Goal: Task Accomplishment & Management: Manage account settings

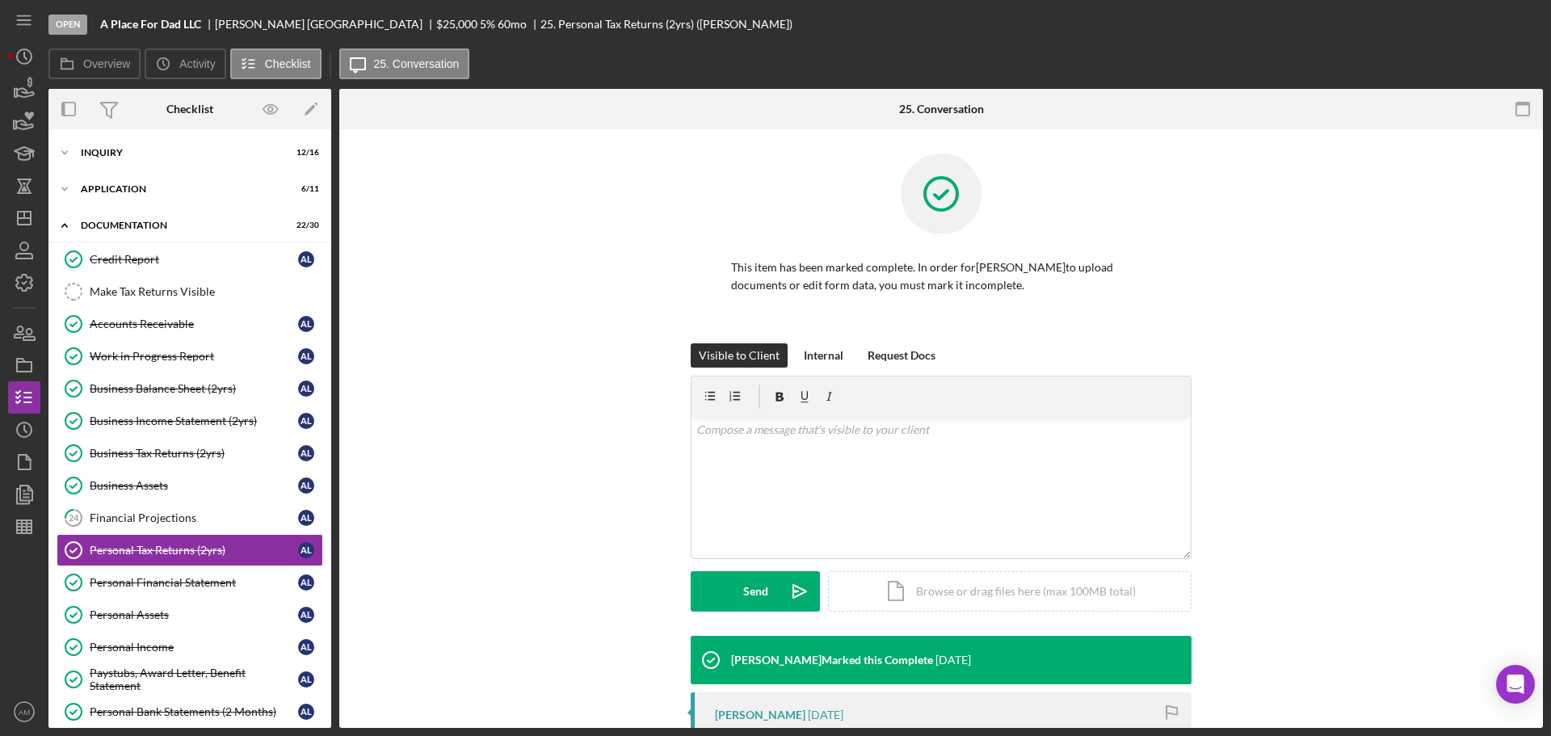
scroll to position [122, 0]
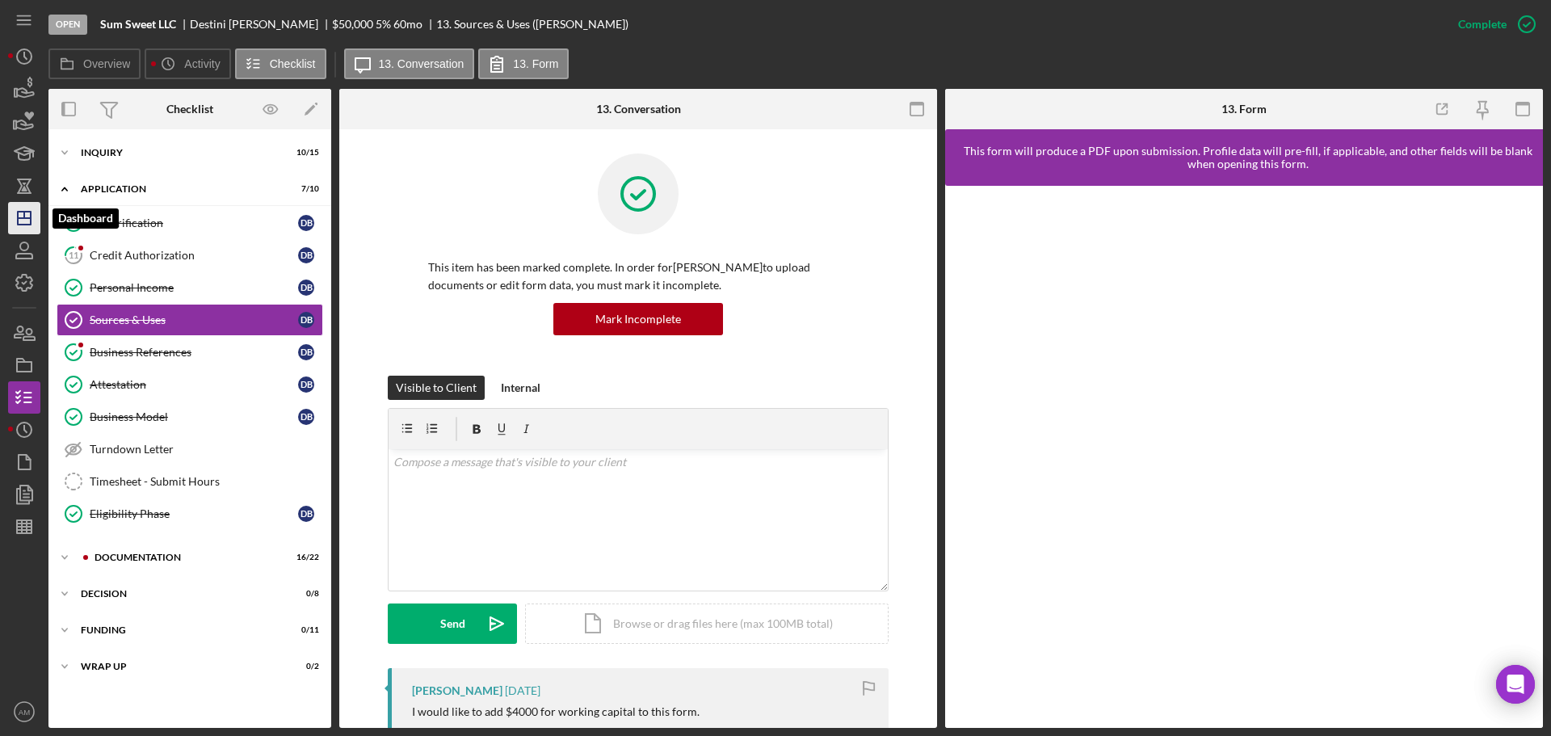
click at [25, 221] on icon "Icon/Dashboard" at bounding box center [24, 218] width 40 height 40
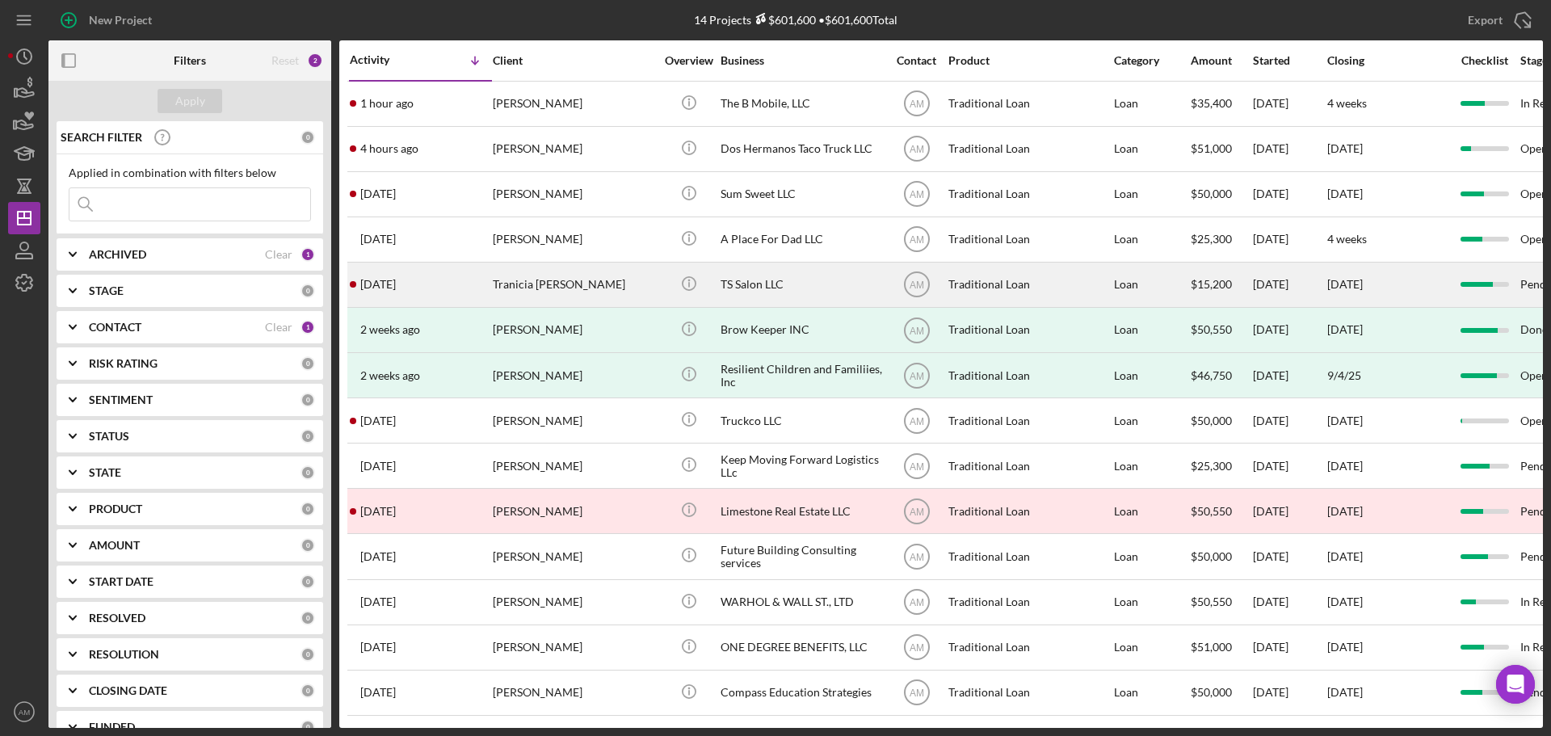
click at [746, 276] on div "TS Salon LLC" at bounding box center [802, 284] width 162 height 43
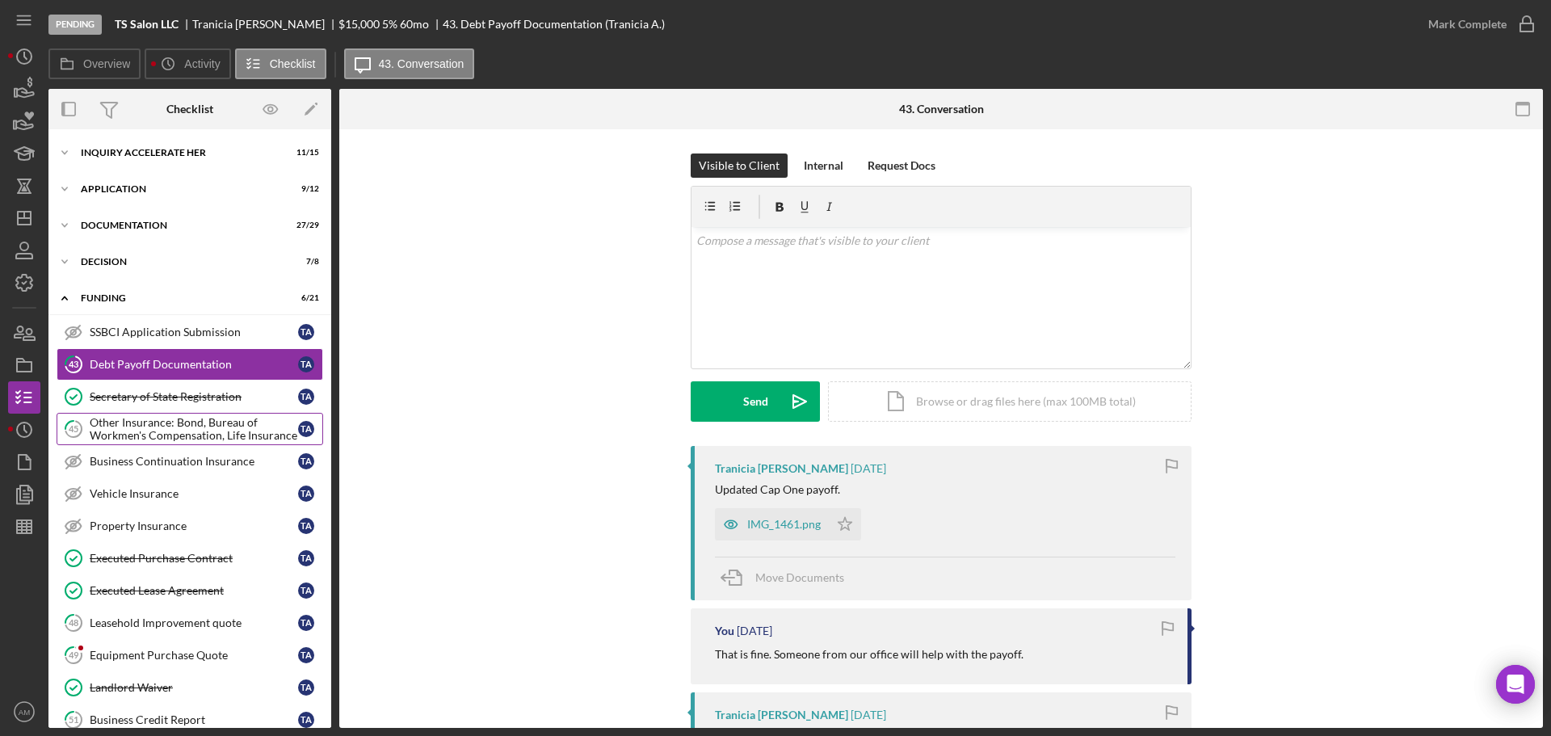
click at [162, 429] on div "Other Insurance: Bond, Bureau of Workmen's Compensation, Life Insurance" at bounding box center [194, 429] width 208 height 26
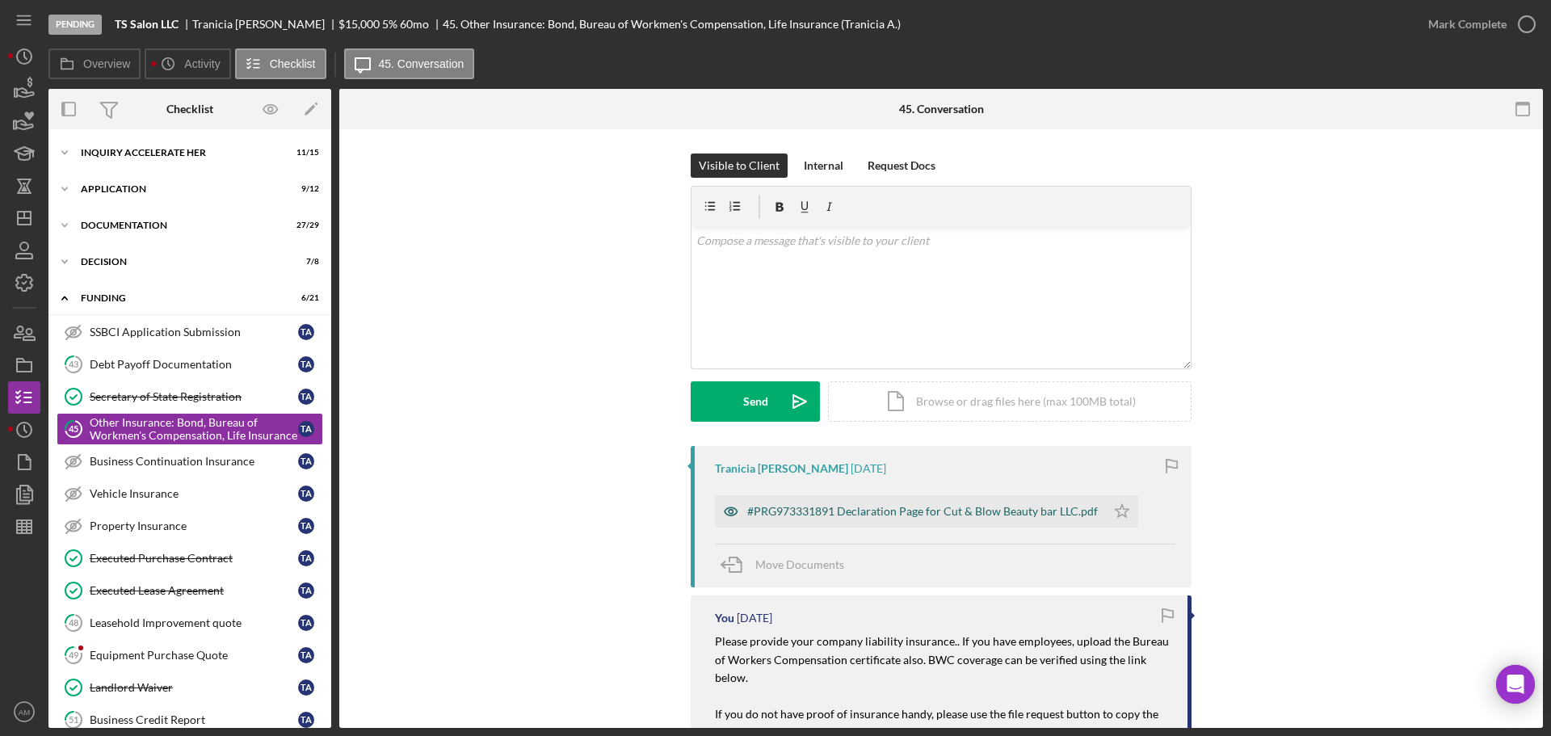
click at [806, 510] on div "#PRG973331891 Declaration Page for Cut & Blow Beauty bar LLC.pdf" at bounding box center [922, 511] width 351 height 13
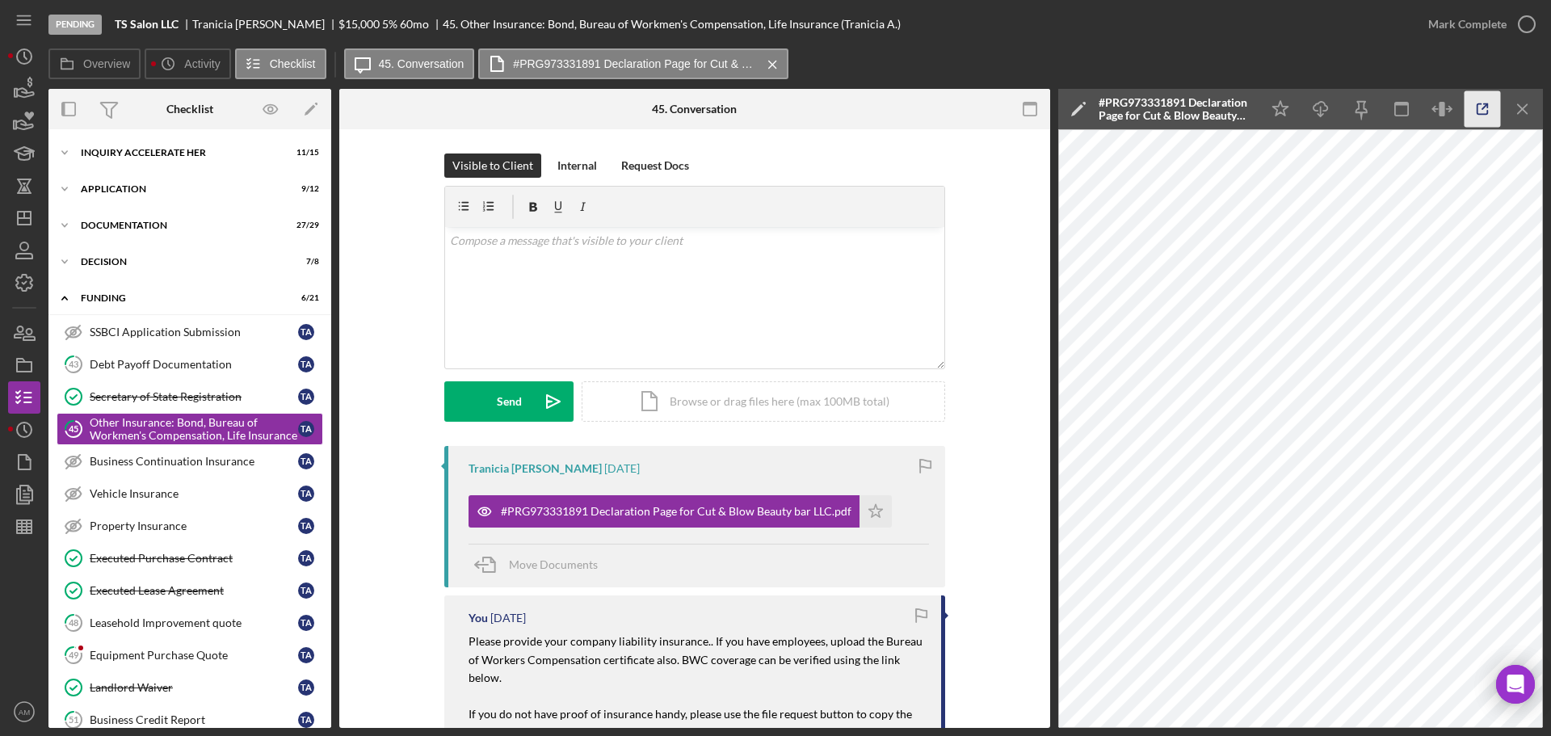
click at [1488, 107] on polyline "button" at bounding box center [1486, 106] width 4 height 4
click at [1451, 21] on div "Mark Complete" at bounding box center [1467, 24] width 78 height 32
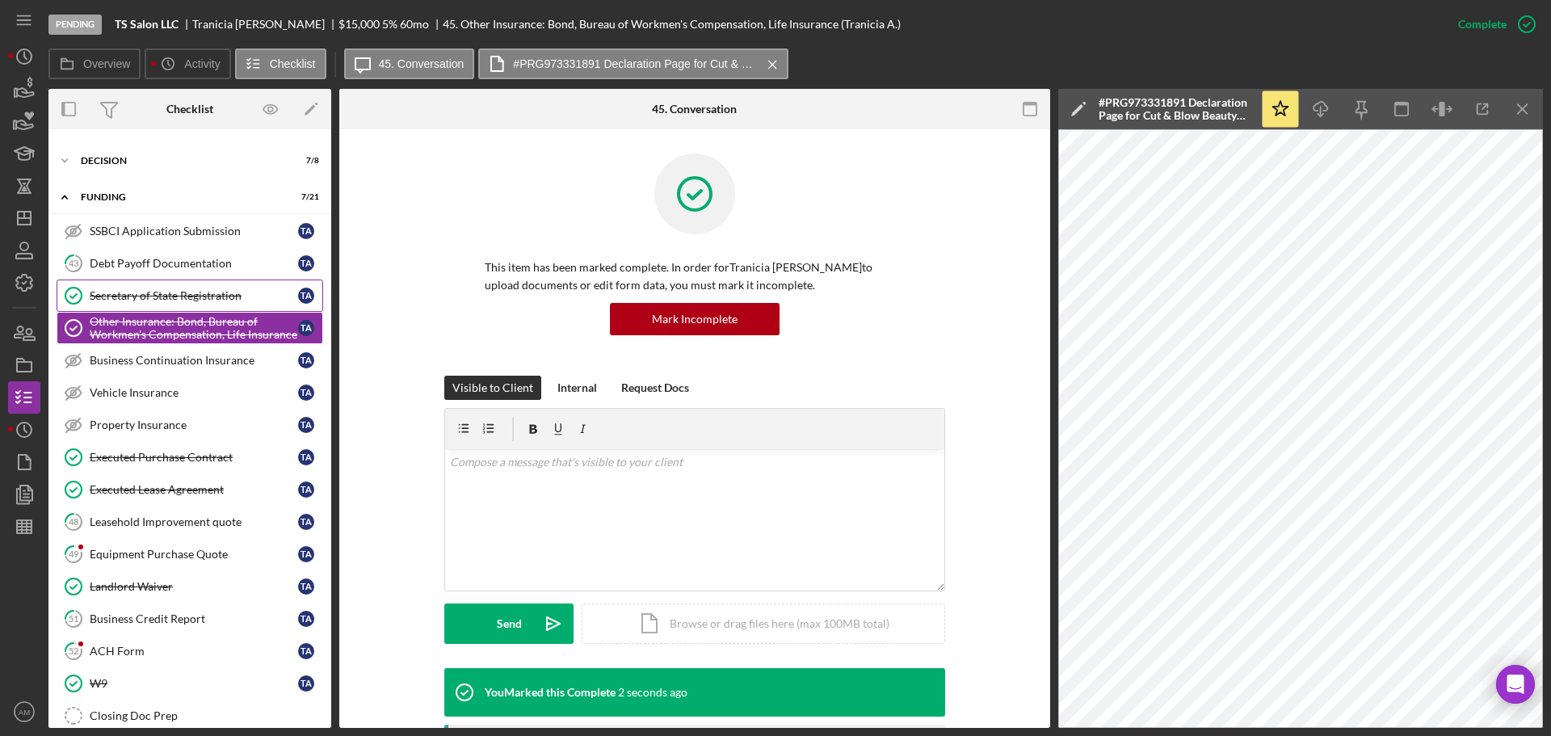
scroll to position [162, 0]
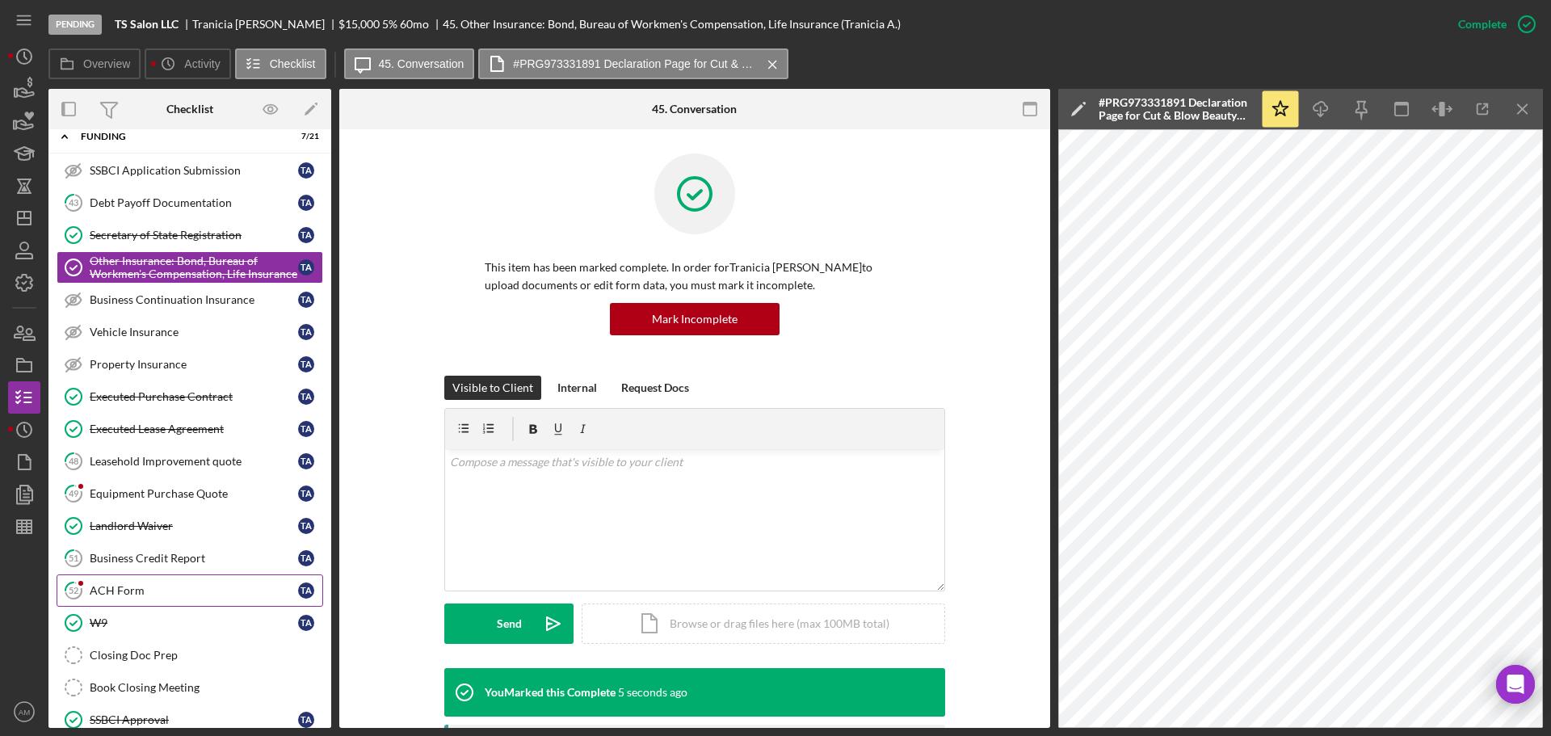
click at [116, 588] on div "ACH Form" at bounding box center [194, 590] width 208 height 13
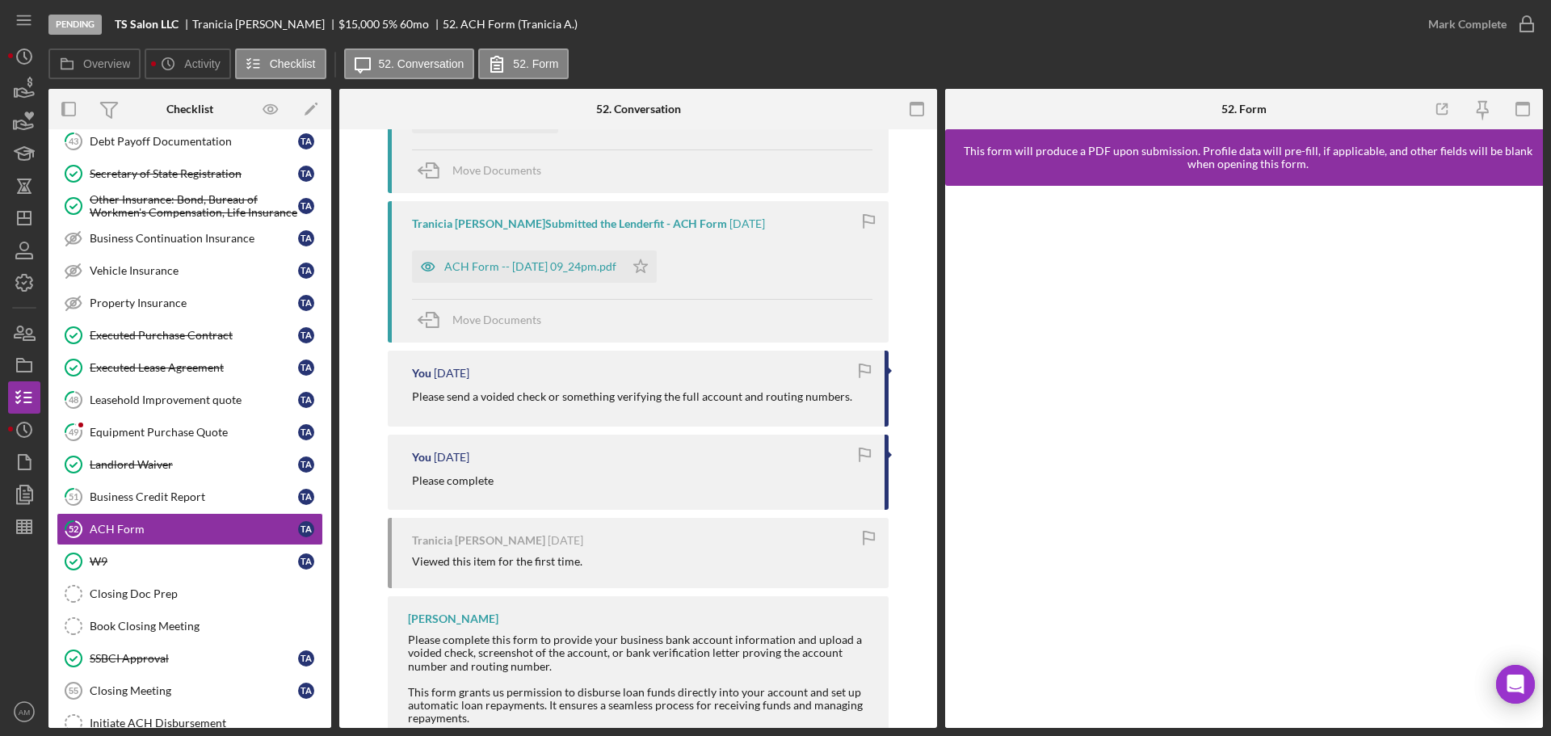
scroll to position [319, 0]
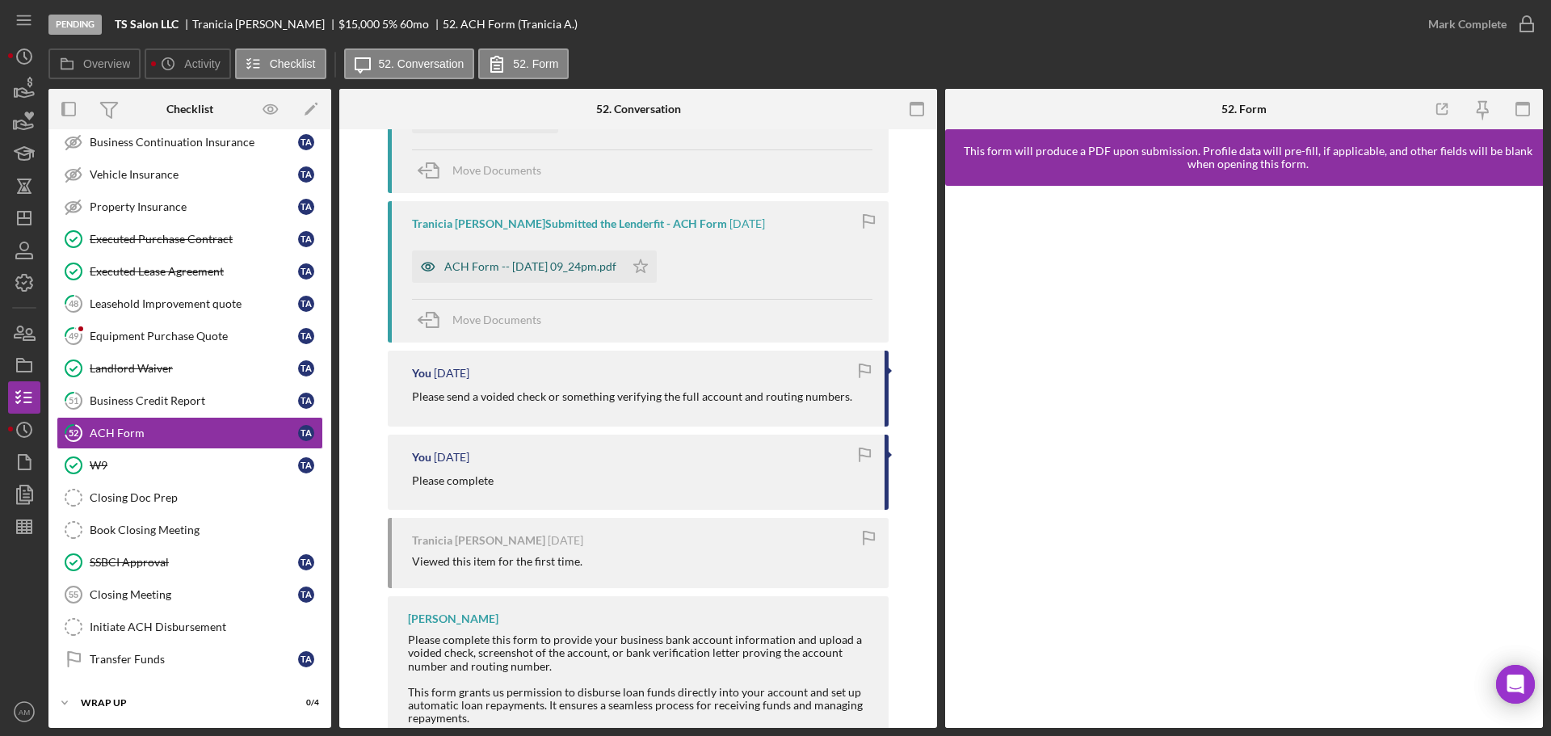
click at [529, 263] on div "ACH Form -- [DATE] 09_24pm.pdf" at bounding box center [530, 266] width 172 height 13
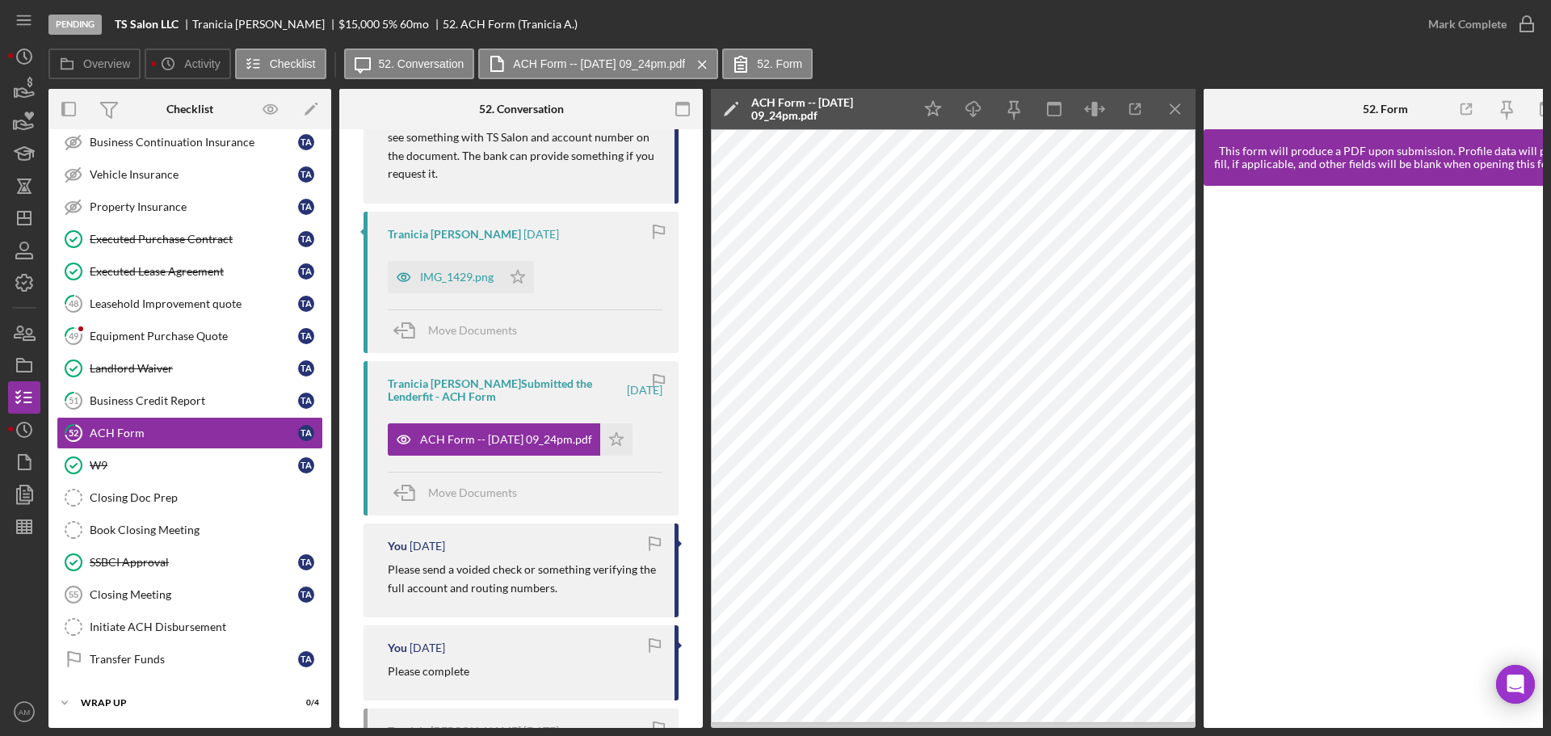
scroll to position [615, 0]
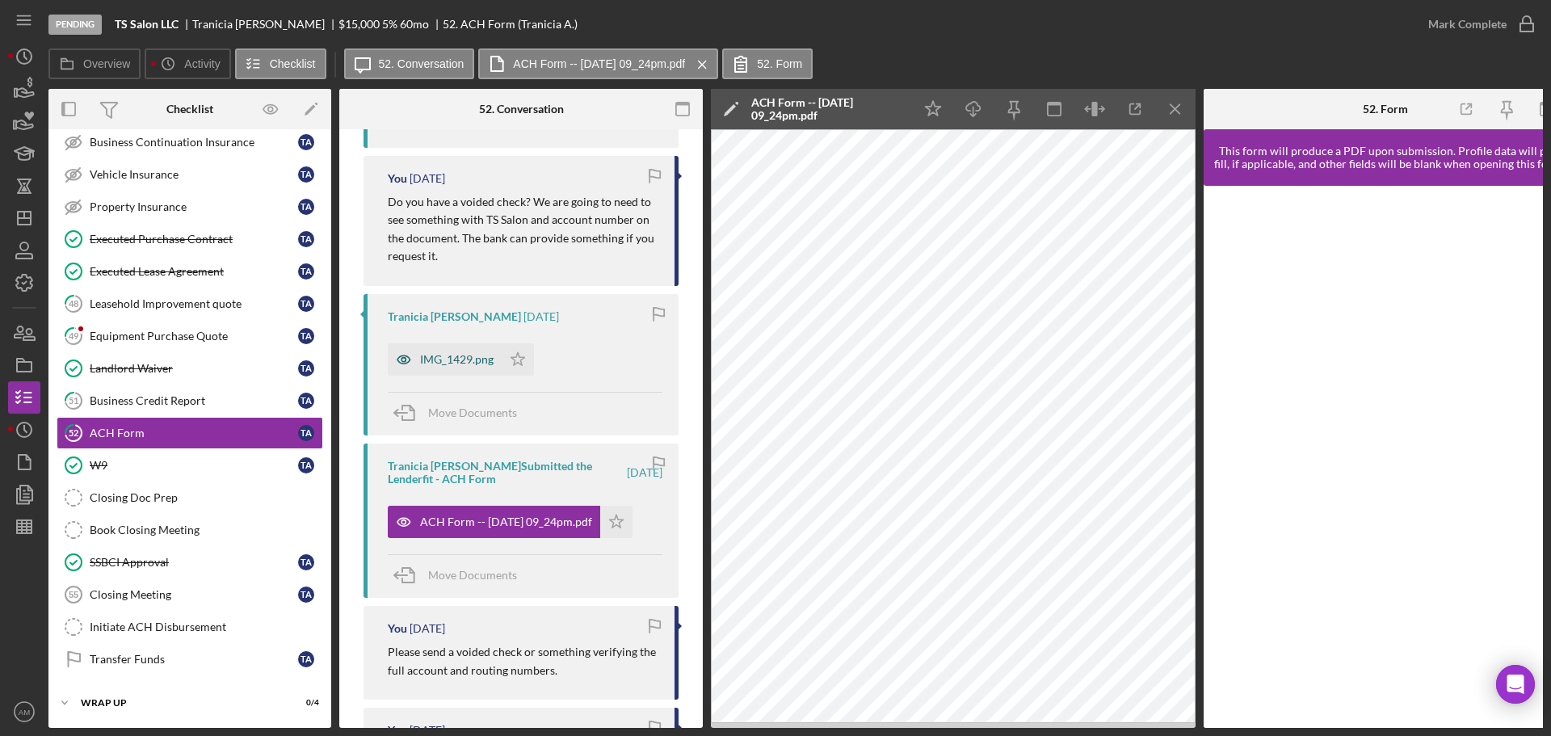
click at [441, 357] on div "IMG_1429.png" at bounding box center [457, 359] width 74 height 13
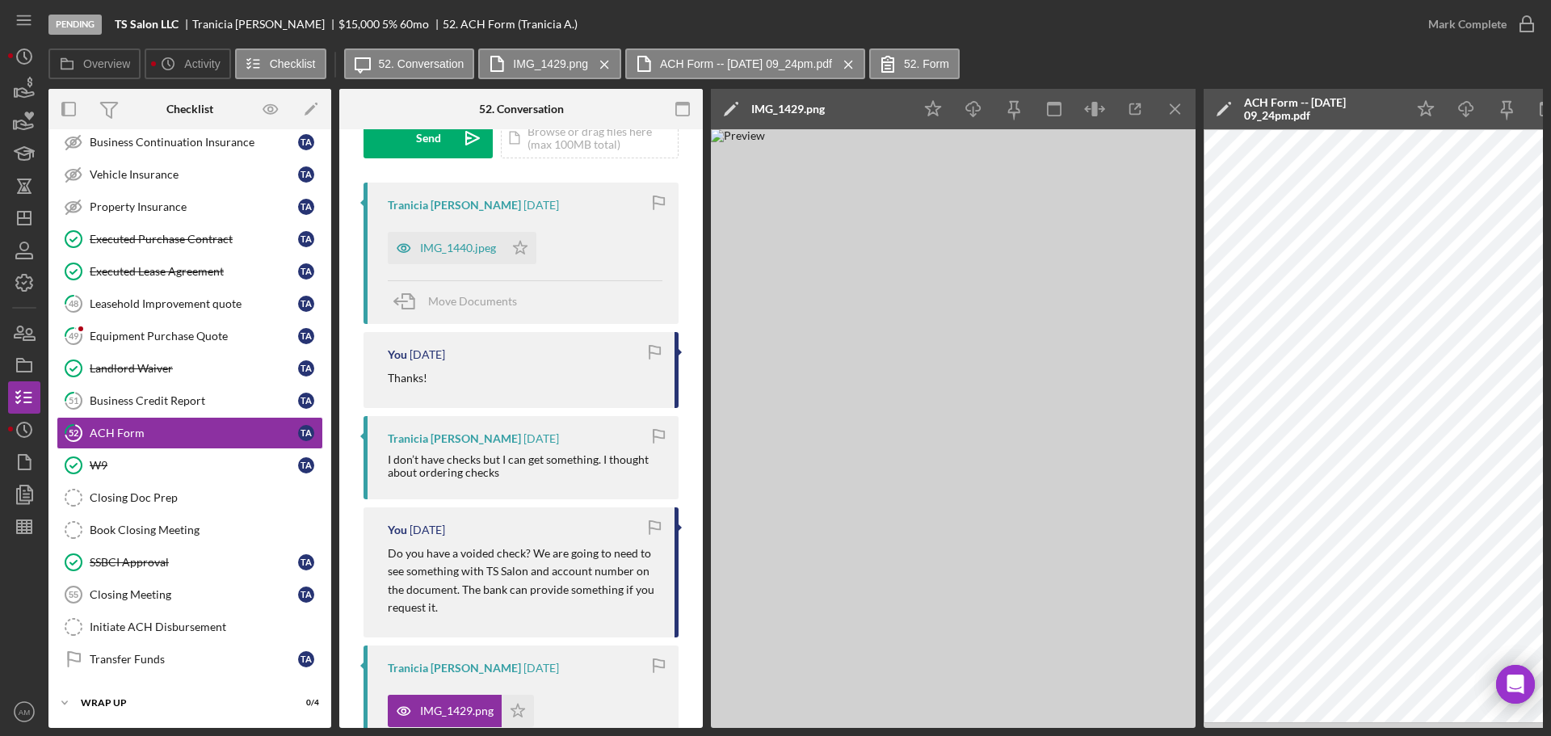
scroll to position [292, 0]
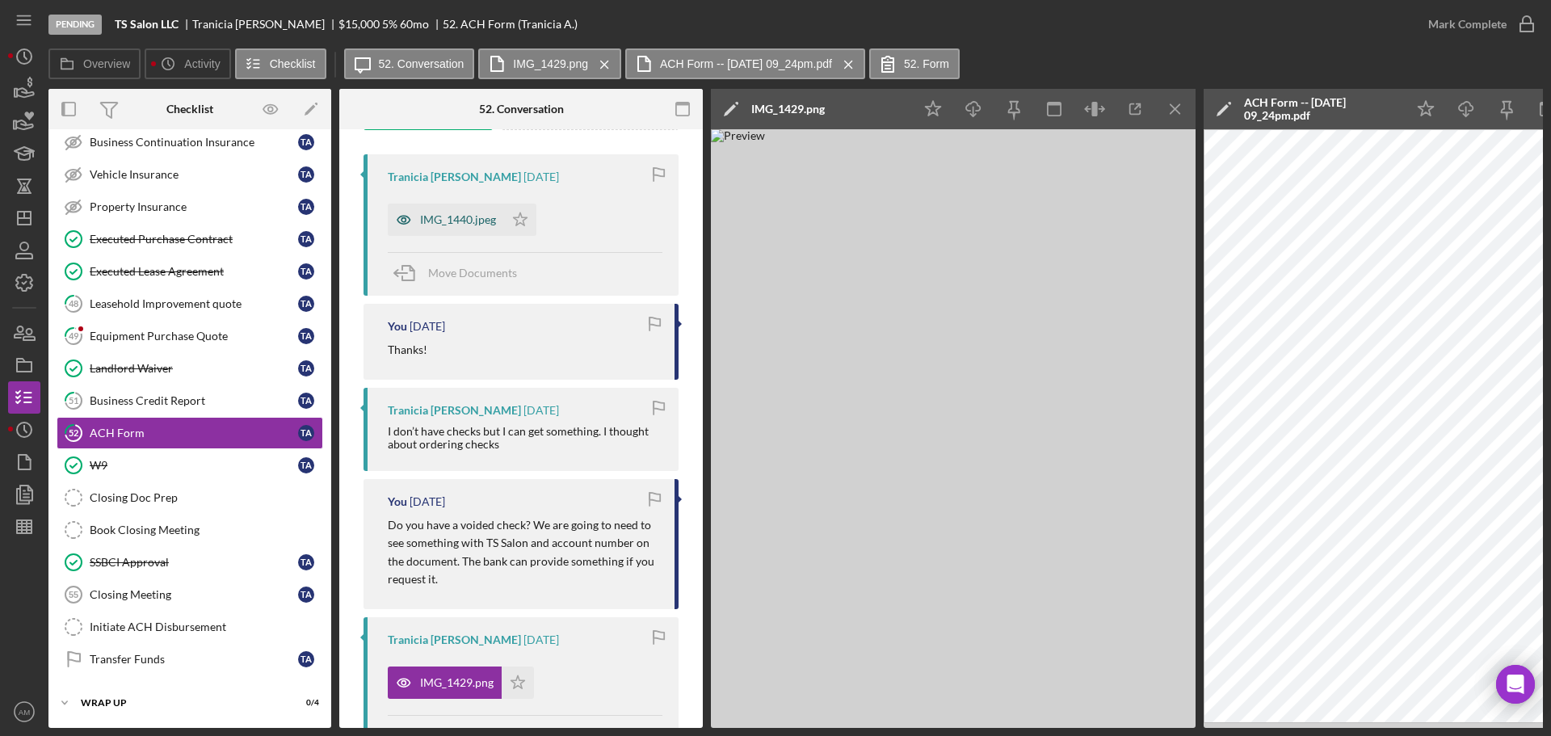
click at [462, 219] on div "IMG_1440.jpeg" at bounding box center [458, 219] width 76 height 13
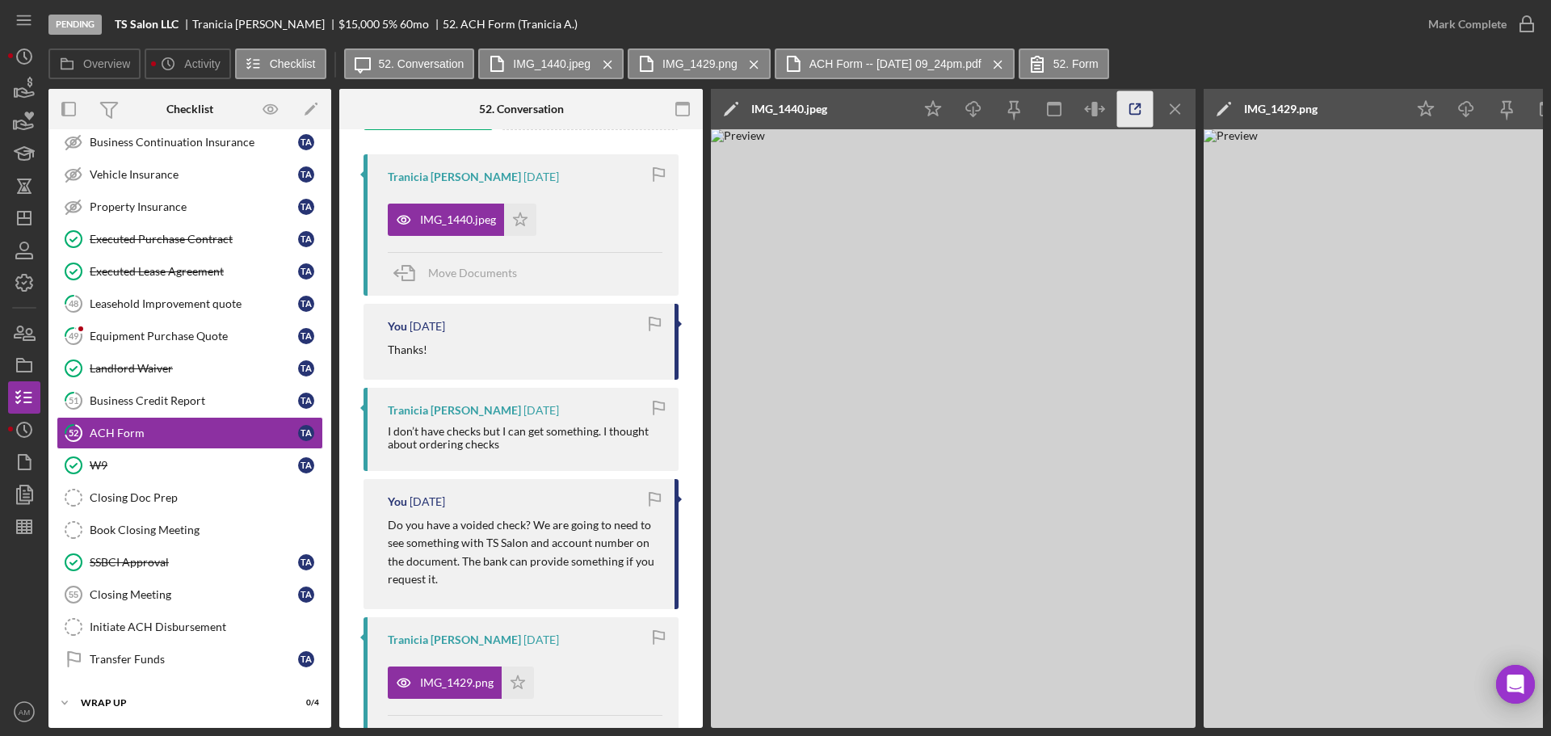
click at [1135, 104] on icon "button" at bounding box center [1135, 109] width 36 height 36
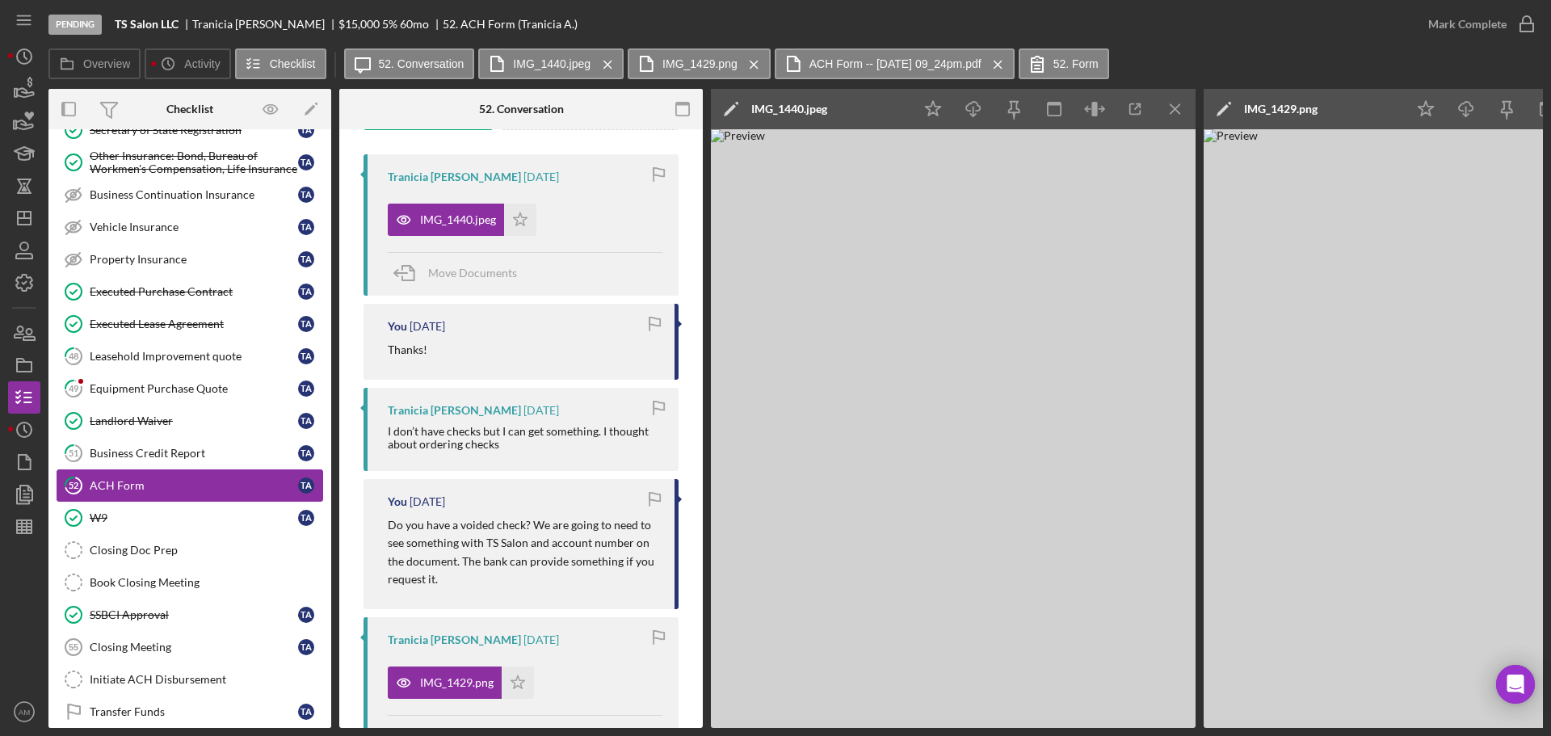
scroll to position [238, 0]
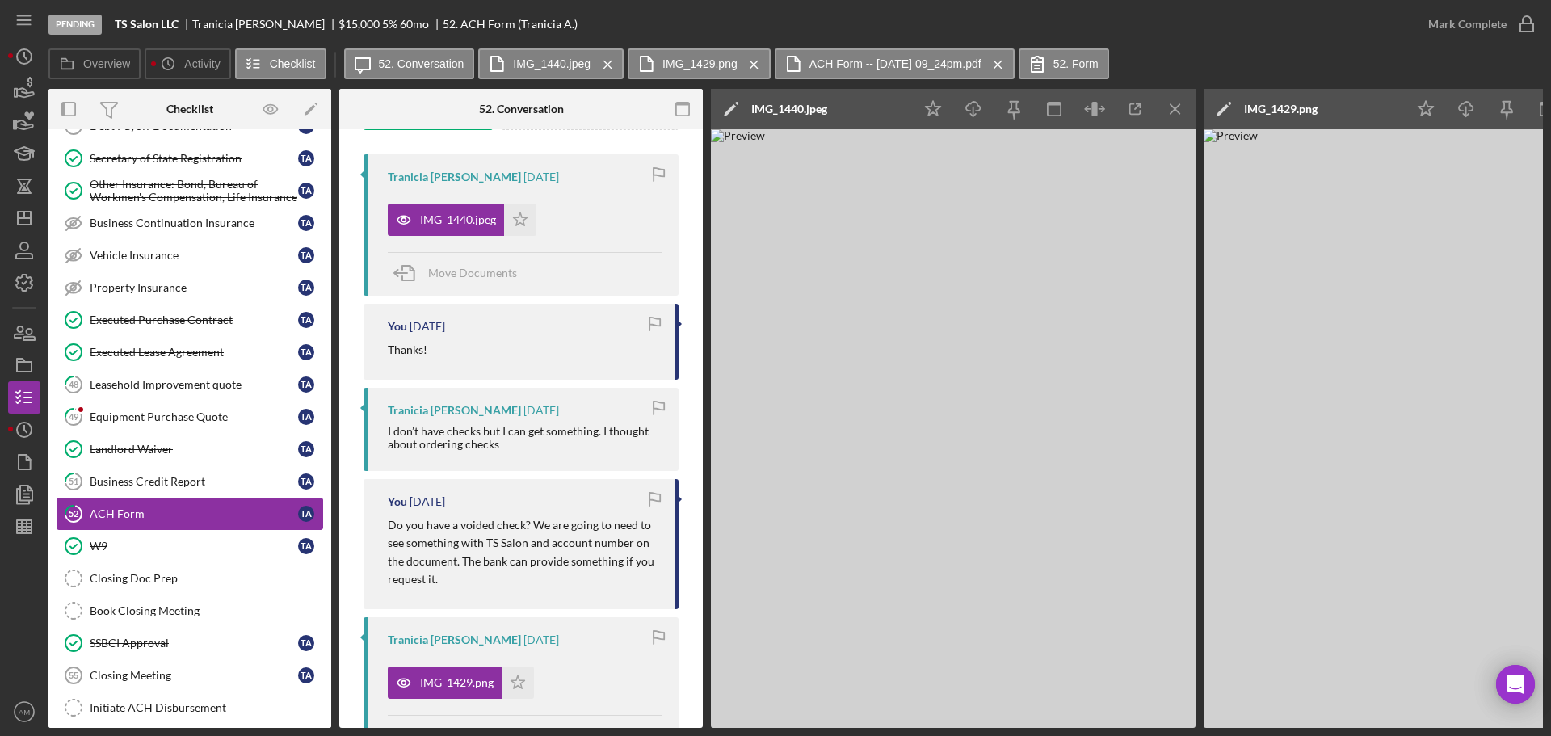
click at [188, 516] on div "ACH Form" at bounding box center [194, 513] width 208 height 13
click at [1451, 19] on div "Mark Complete" at bounding box center [1467, 24] width 78 height 32
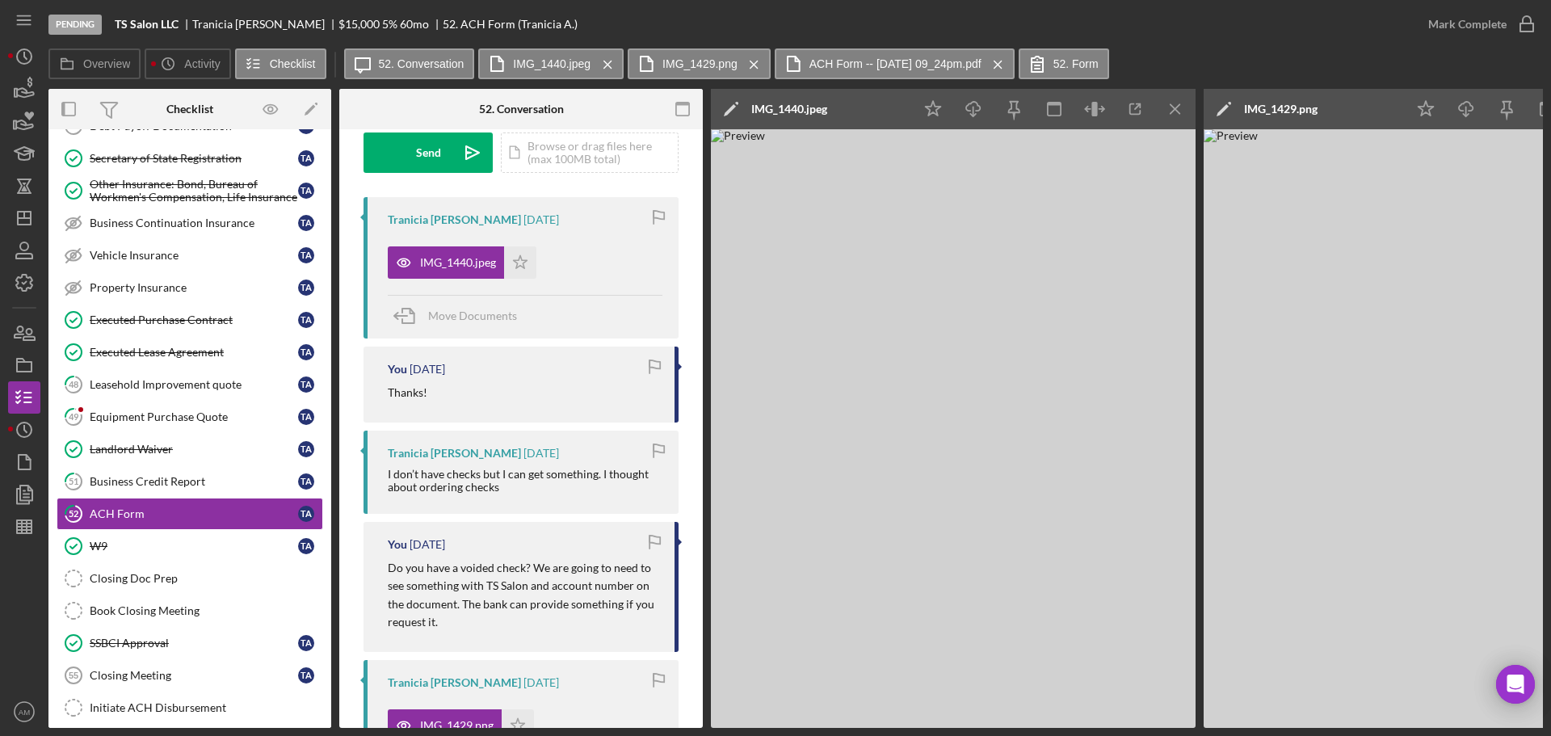
scroll to position [211, 0]
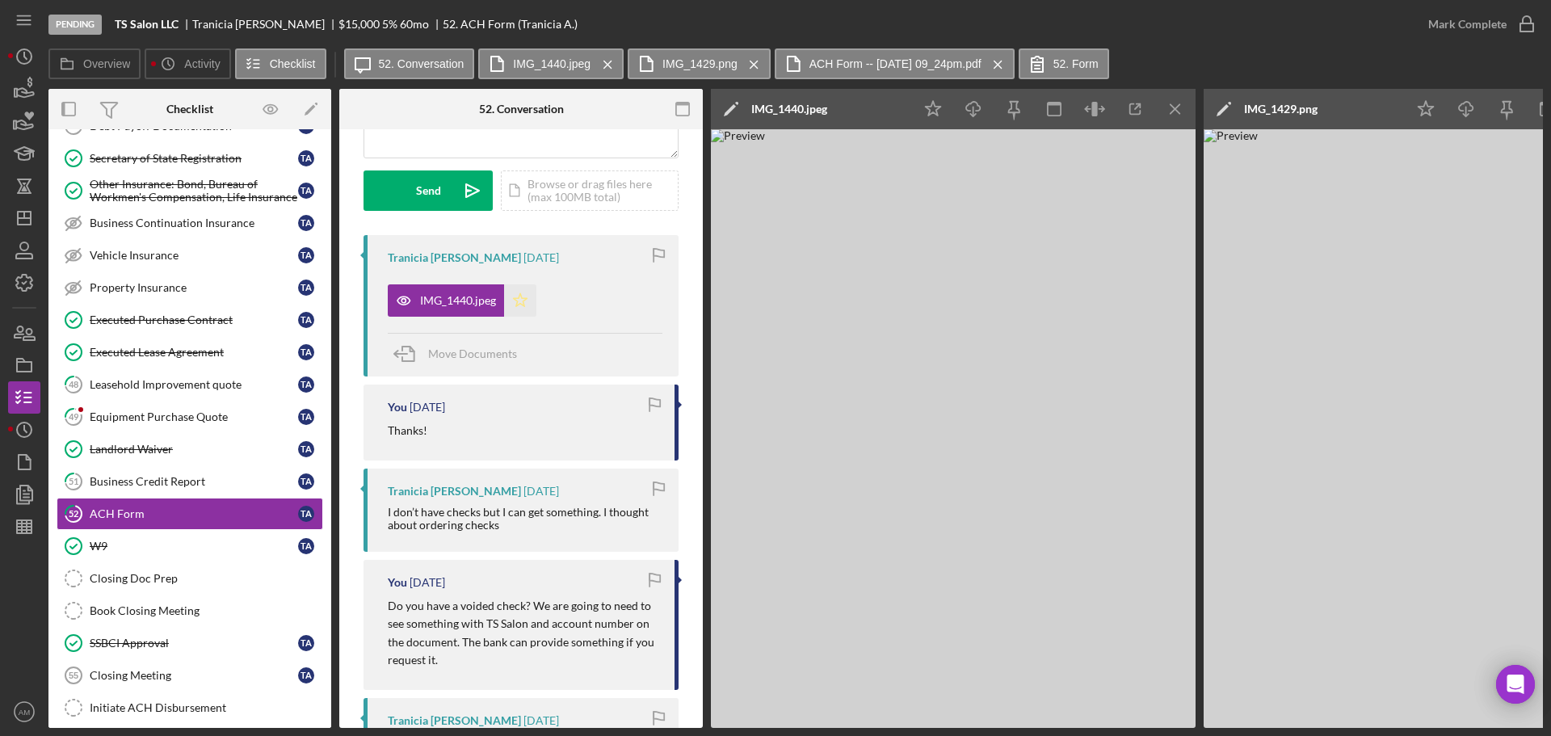
click at [516, 298] on polygon "button" at bounding box center [521, 299] width 14 height 13
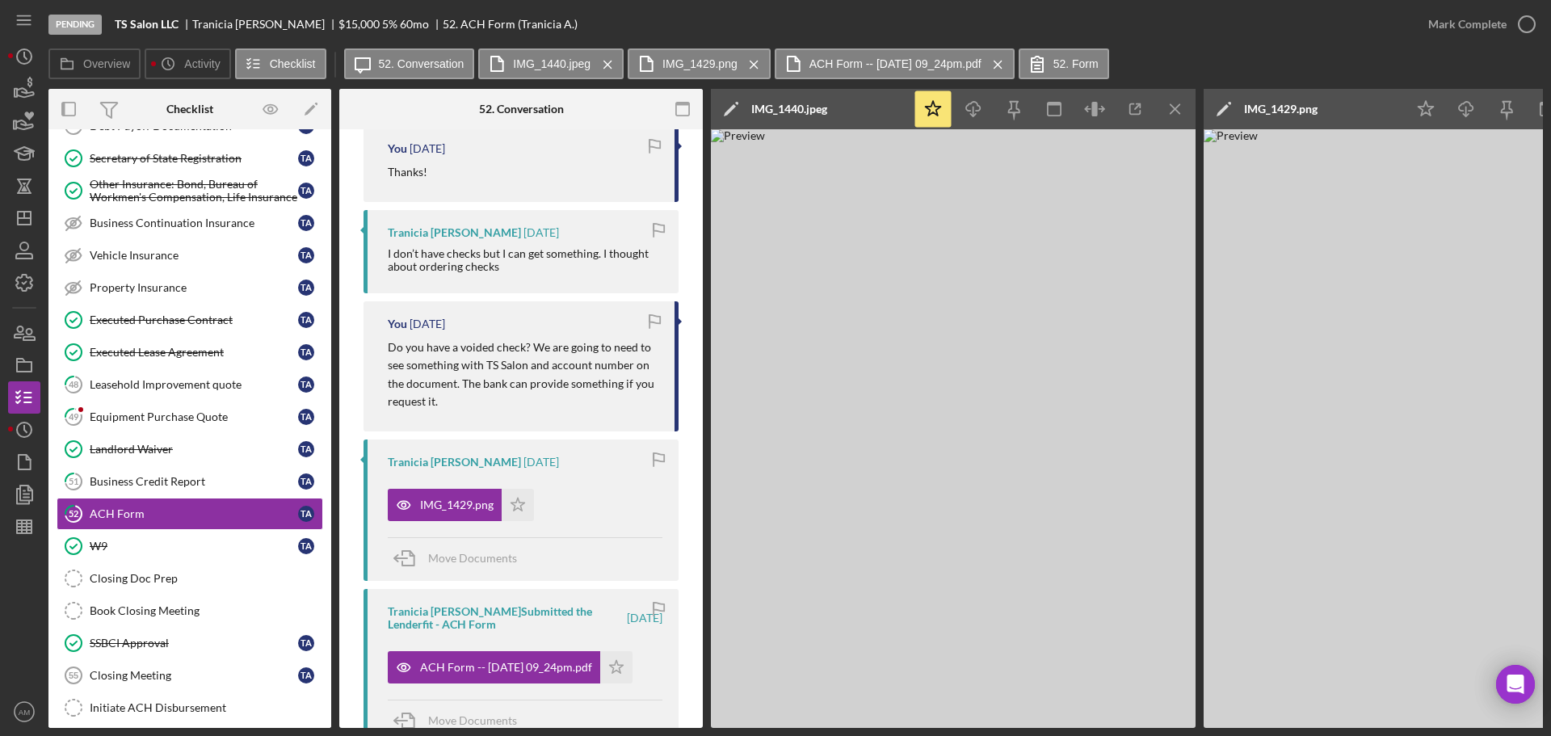
scroll to position [534, 0]
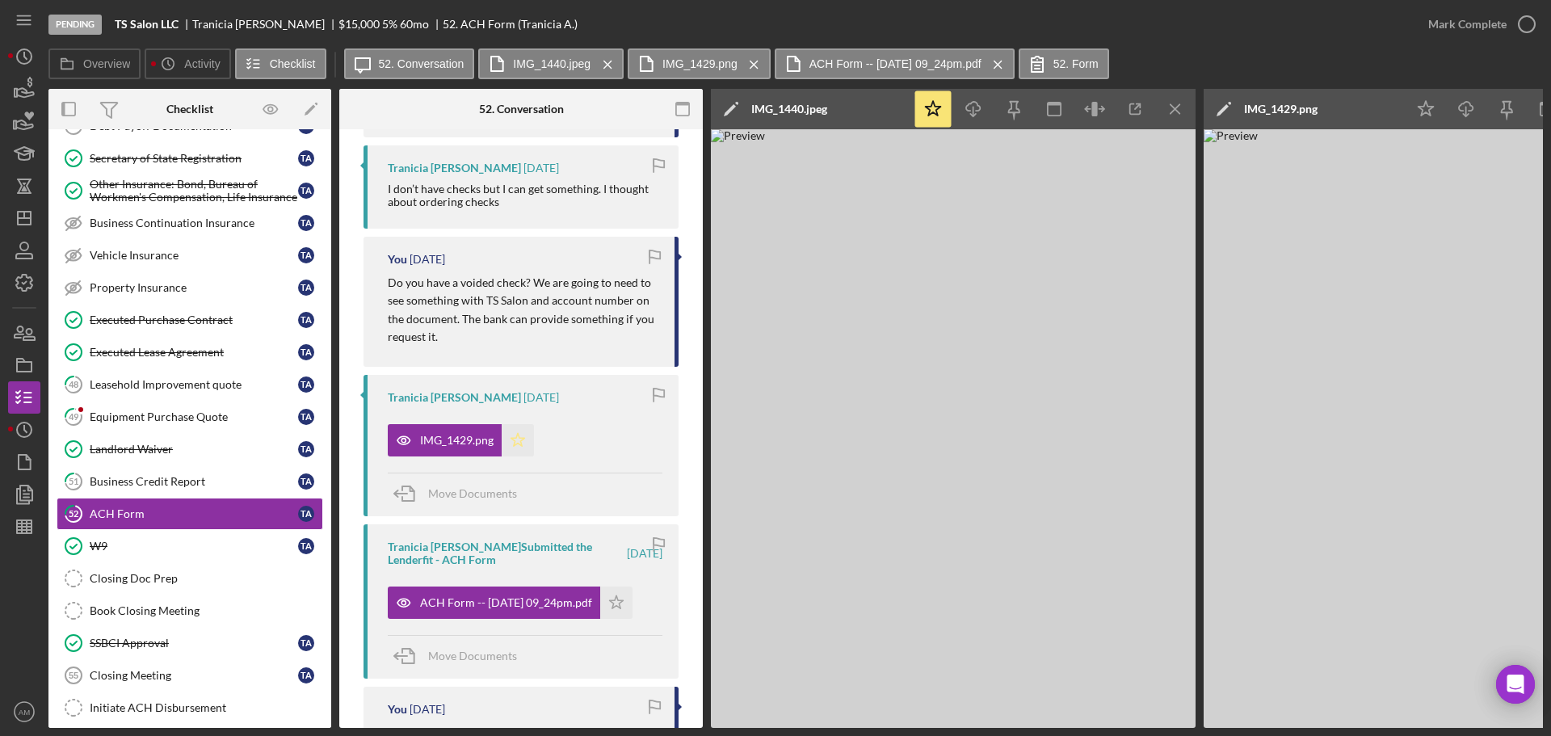
click at [519, 429] on icon "Icon/Star" at bounding box center [518, 440] width 32 height 32
click at [1452, 18] on div "Mark Complete" at bounding box center [1467, 24] width 78 height 32
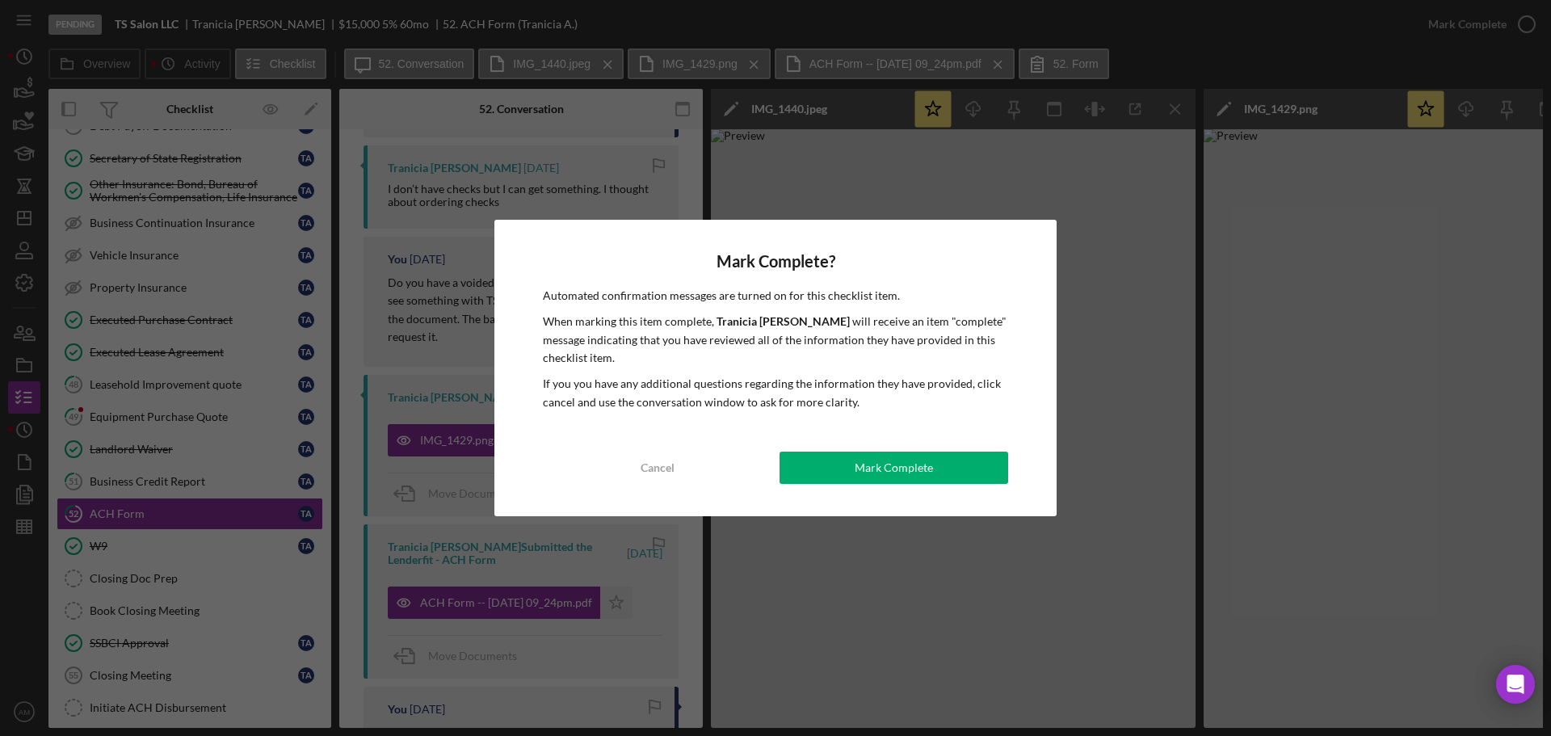
click at [891, 471] on div "Mark Complete" at bounding box center [894, 468] width 78 height 32
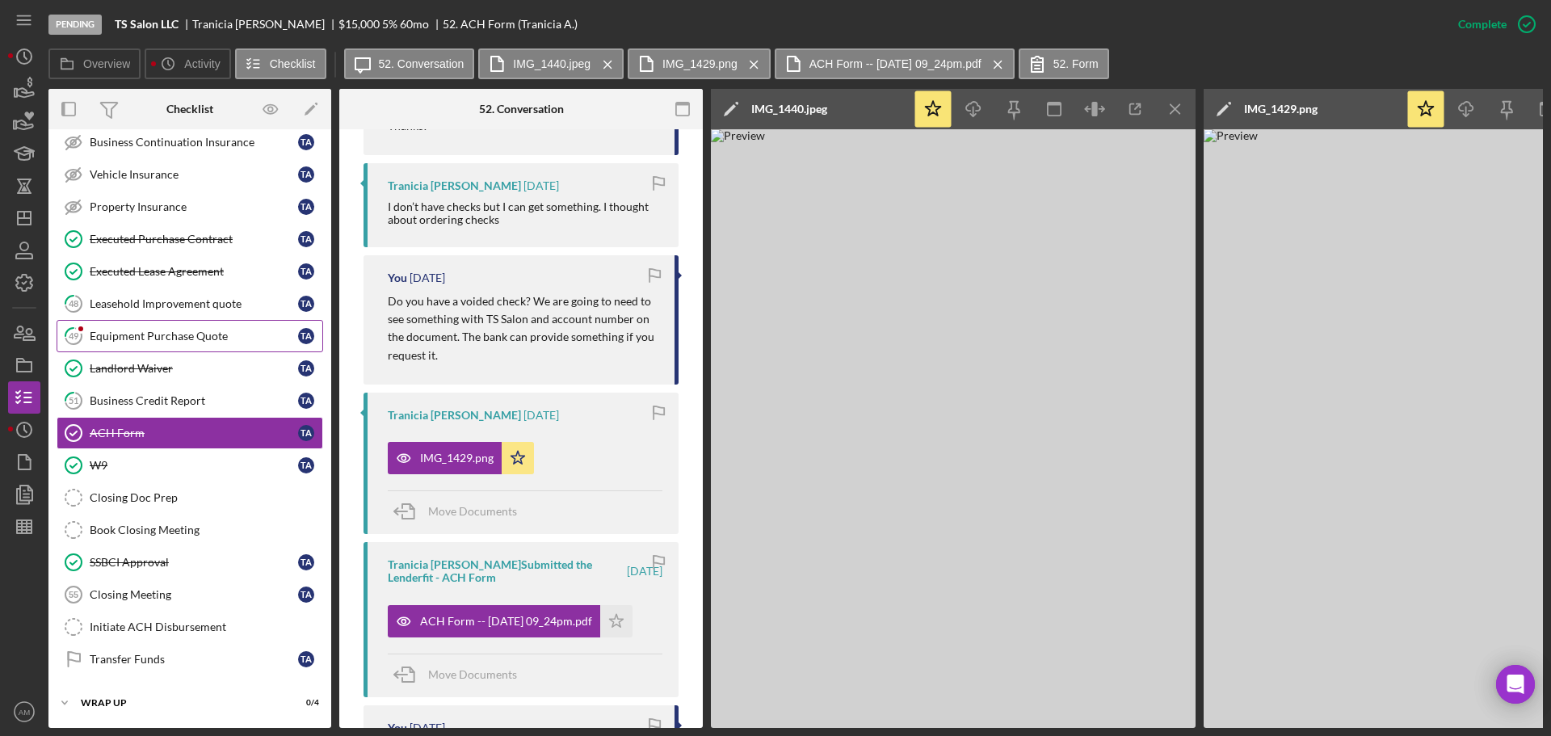
scroll to position [238, 0]
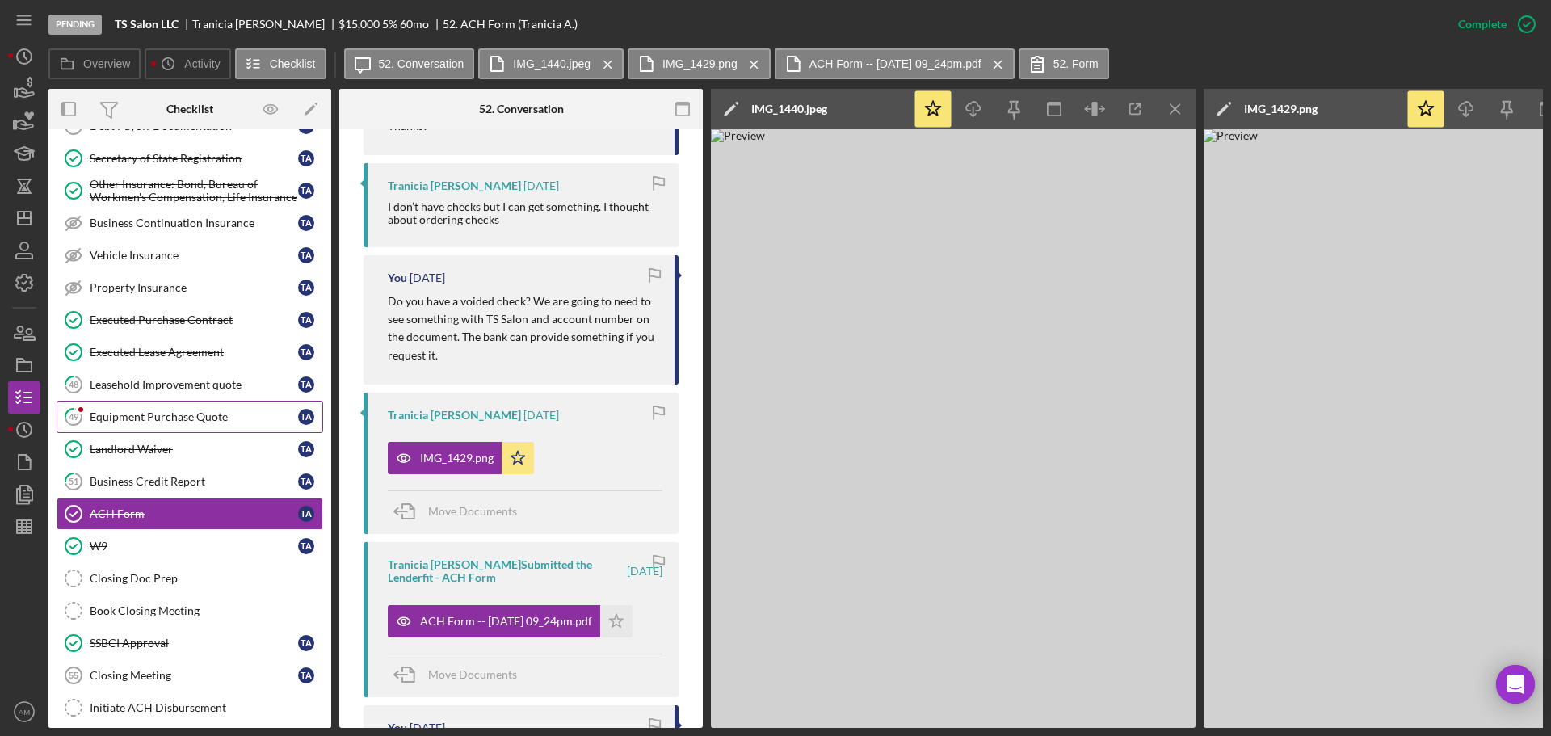
click at [100, 418] on div "Equipment Purchase Quote" at bounding box center [194, 416] width 208 height 13
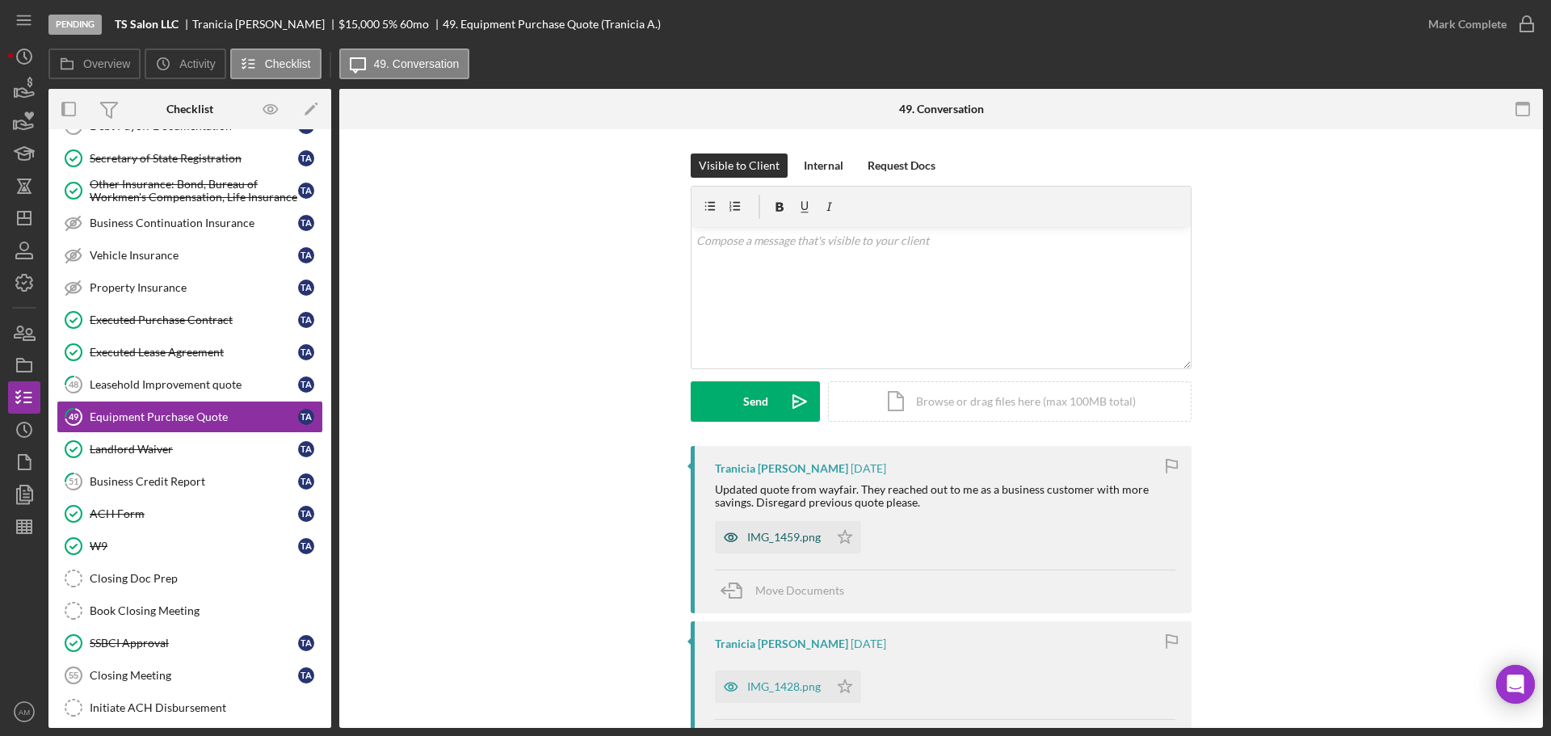
click at [770, 541] on div "IMG_1459.png" at bounding box center [784, 537] width 74 height 13
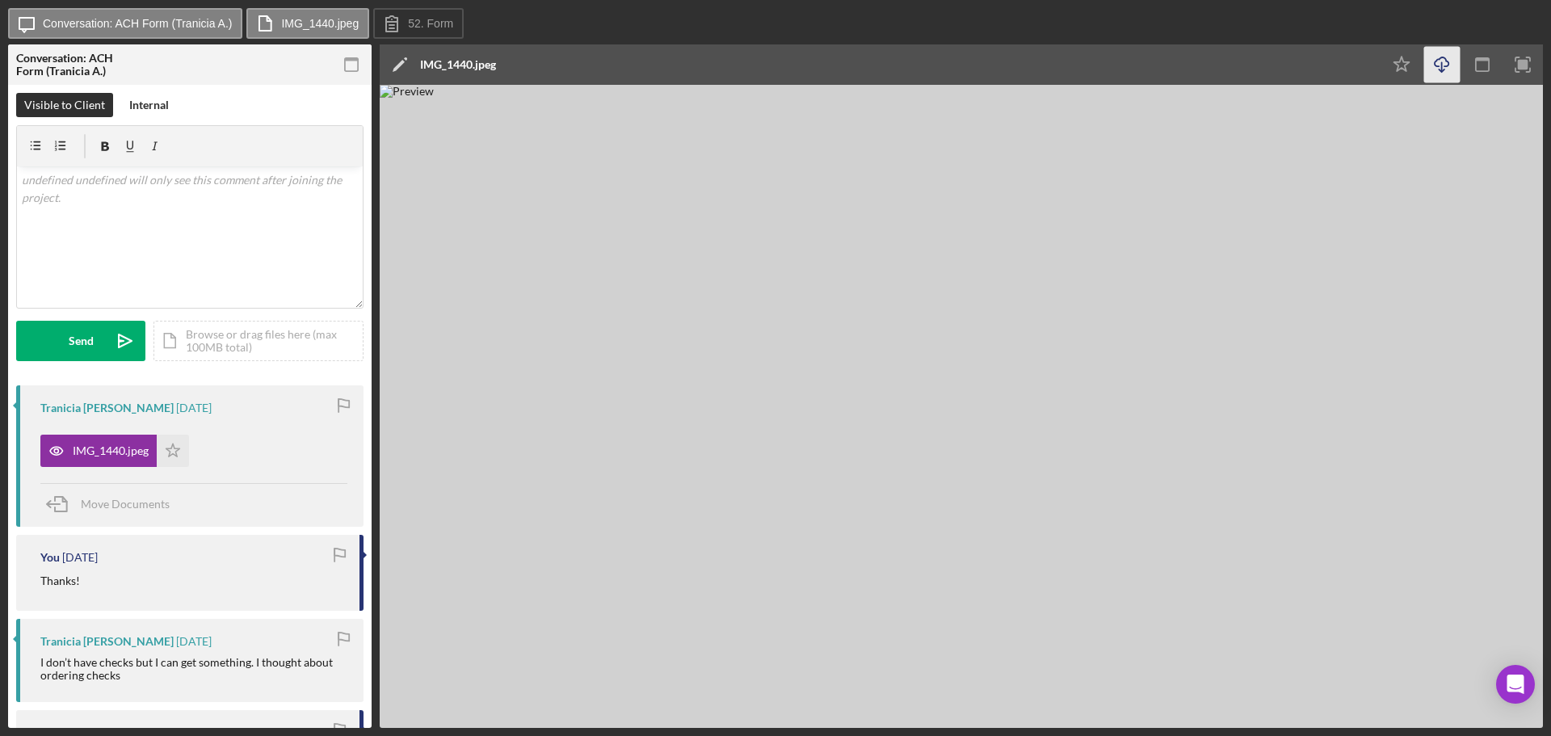
click at [1440, 63] on icon "Icon/Download" at bounding box center [1442, 65] width 36 height 36
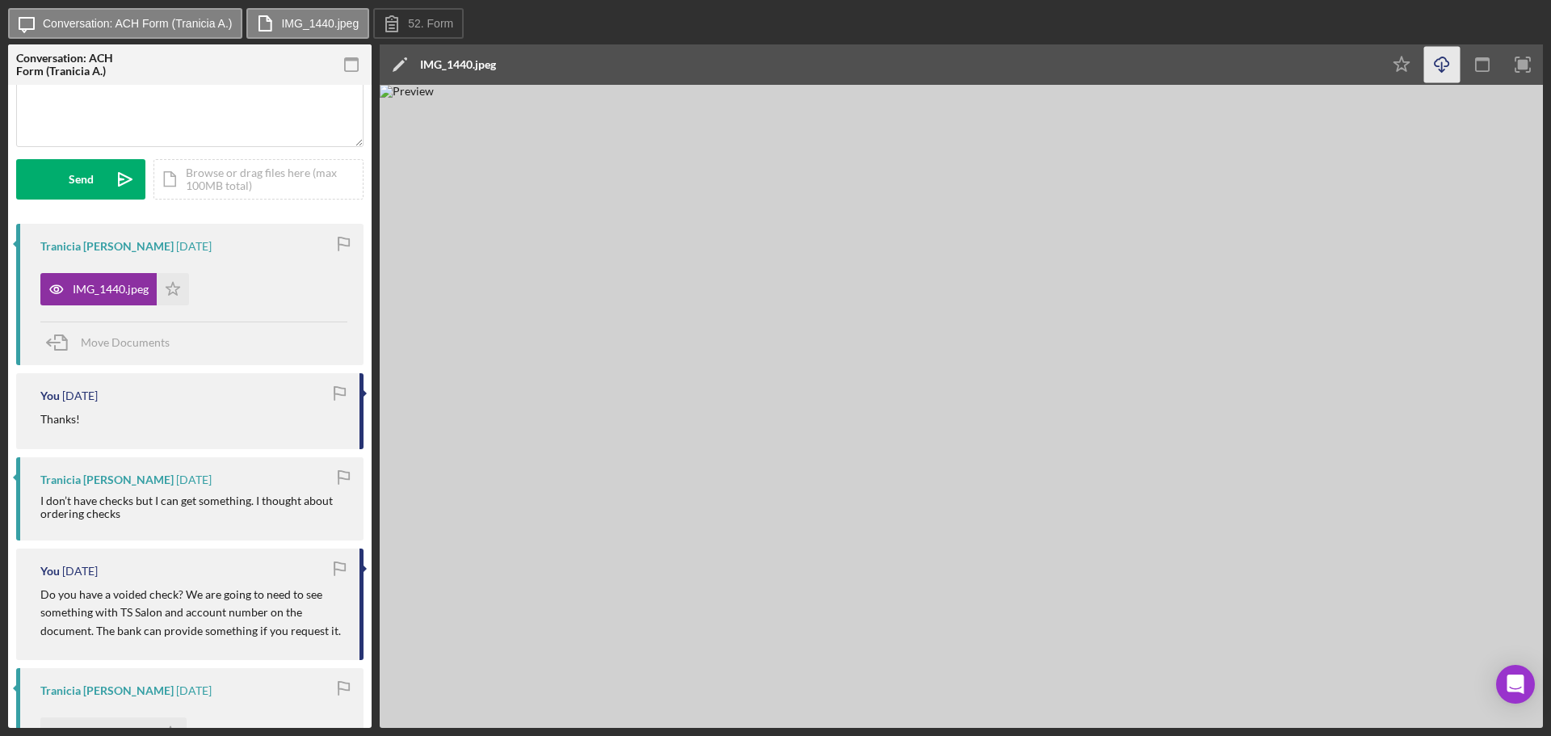
scroll to position [242, 0]
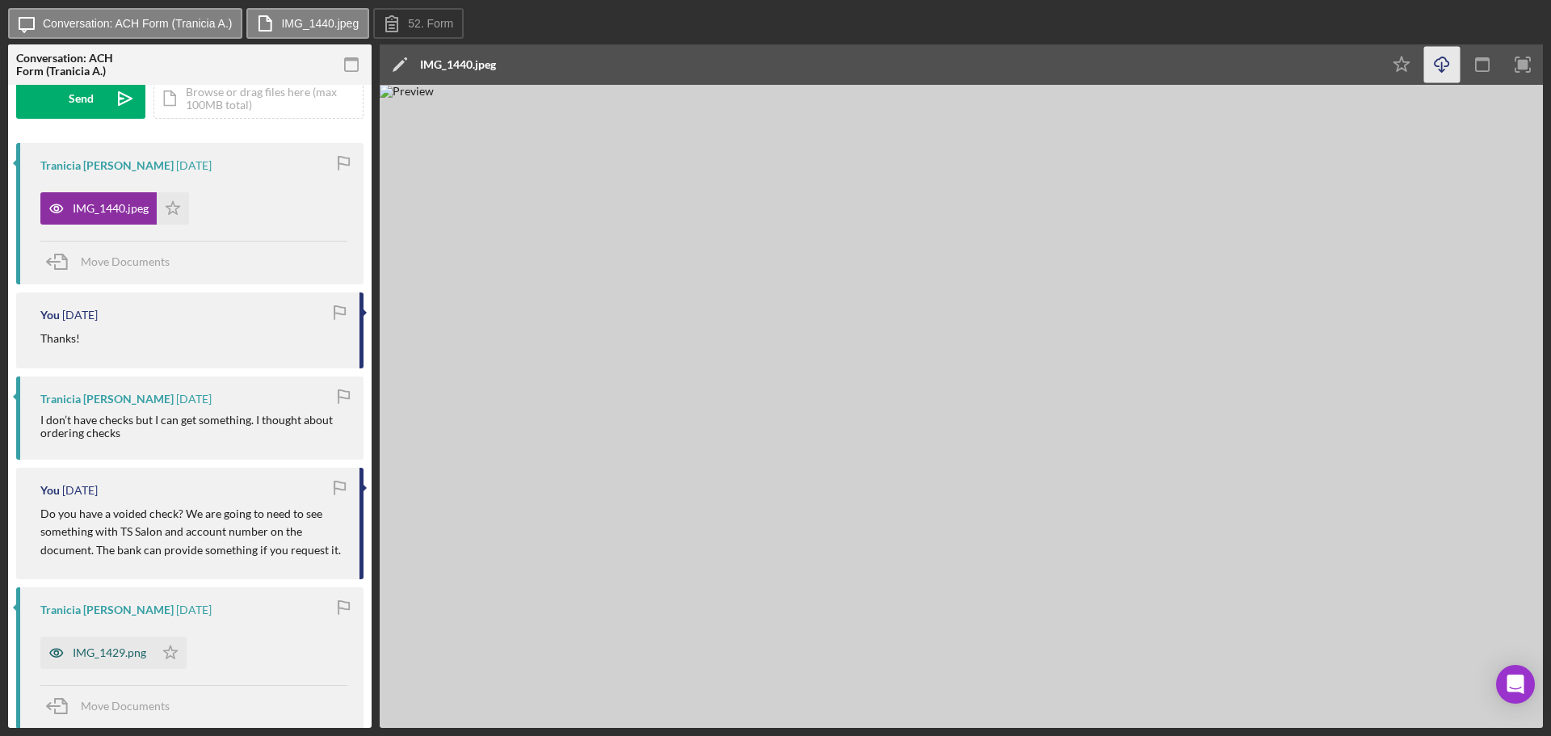
click at [120, 654] on div "IMG_1429.png" at bounding box center [110, 652] width 74 height 13
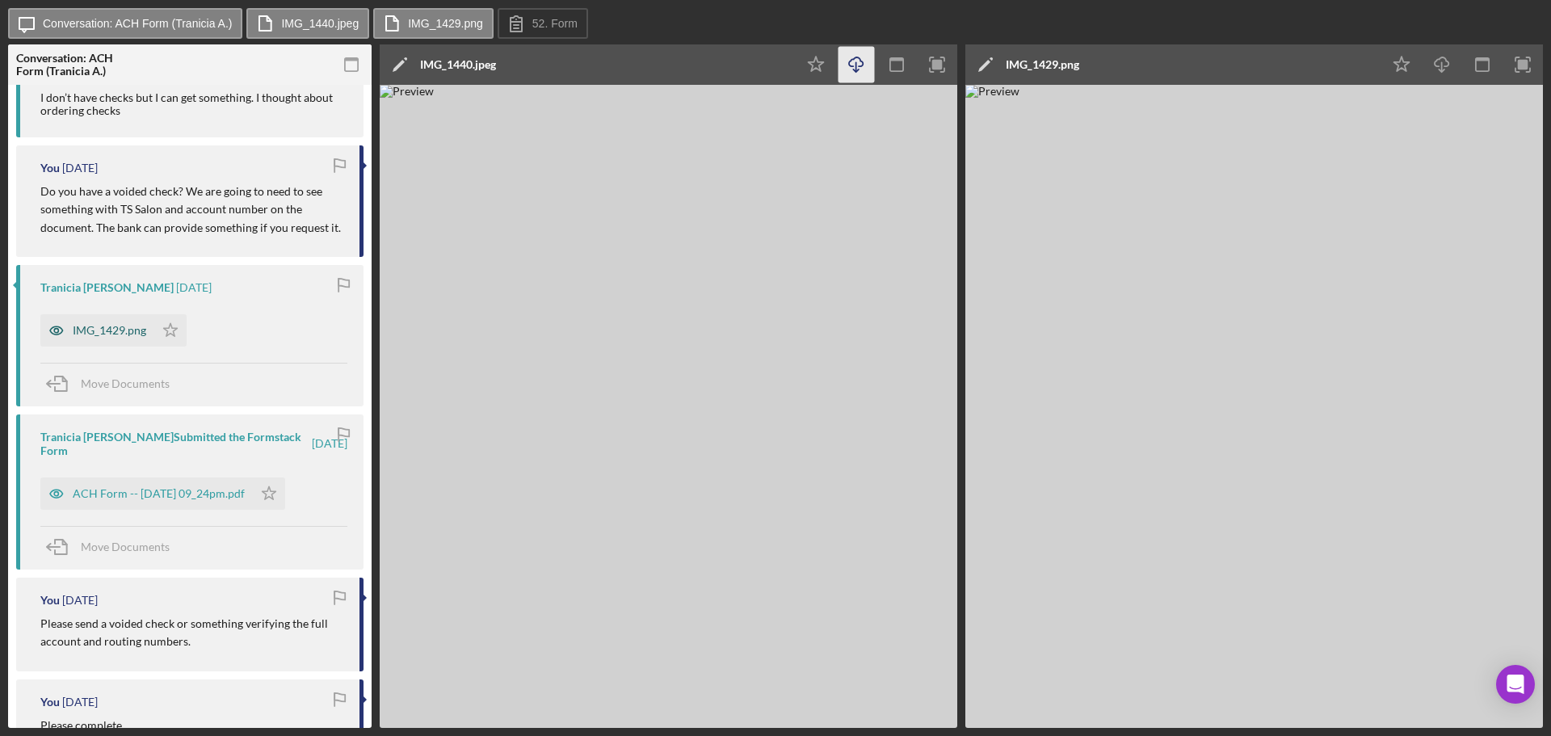
scroll to position [565, 0]
click at [132, 486] on div "ACH Form -- [DATE] 09_24pm.pdf" at bounding box center [159, 492] width 172 height 13
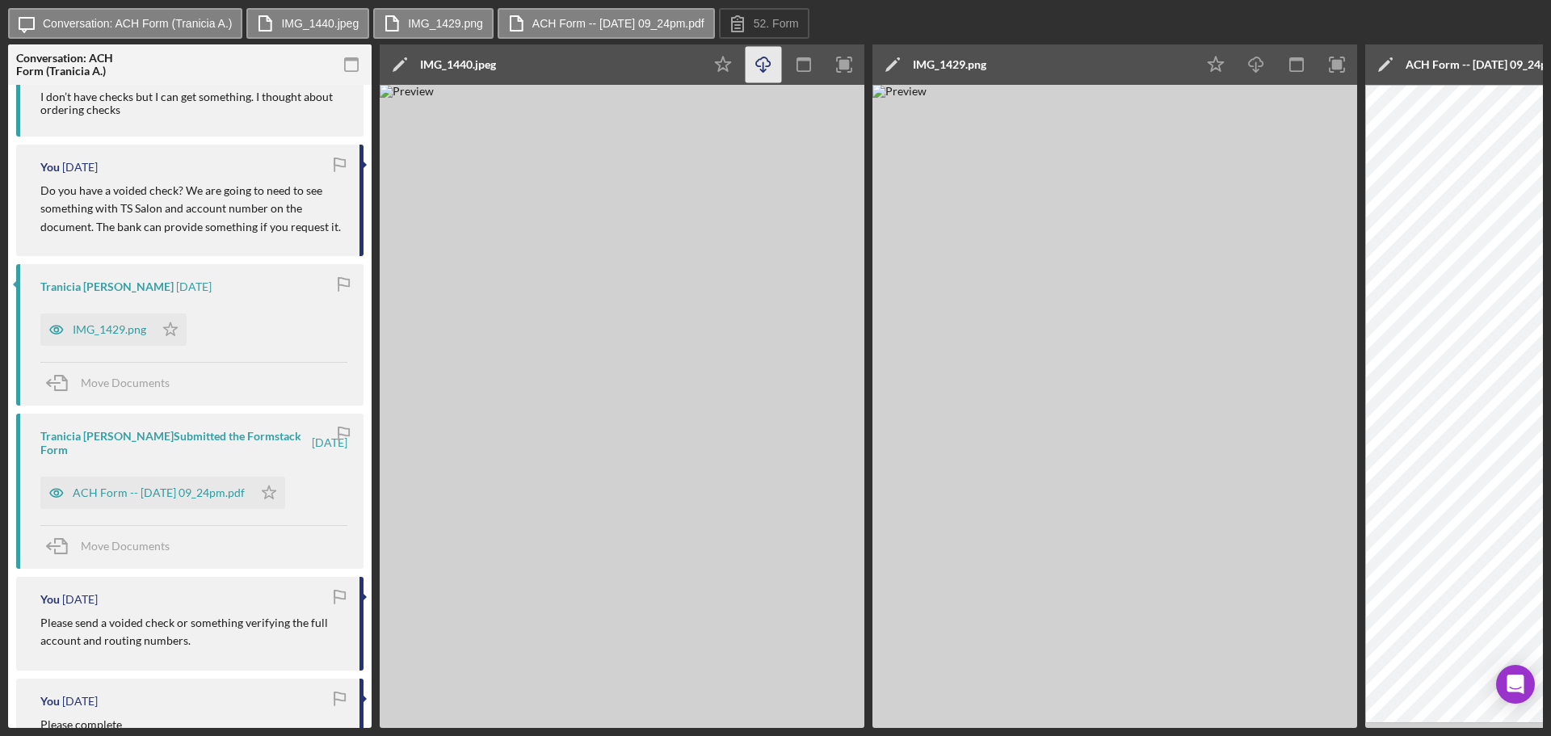
drag, startPoint x: 1234, startPoint y: 730, endPoint x: 1282, endPoint y: 723, distance: 49.0
click at [1282, 723] on div "Icon/Message Conversation: ACH Form (Tranicia A.) IMG_1440.jpeg IMG_1429.png AC…" at bounding box center [775, 368] width 1551 height 736
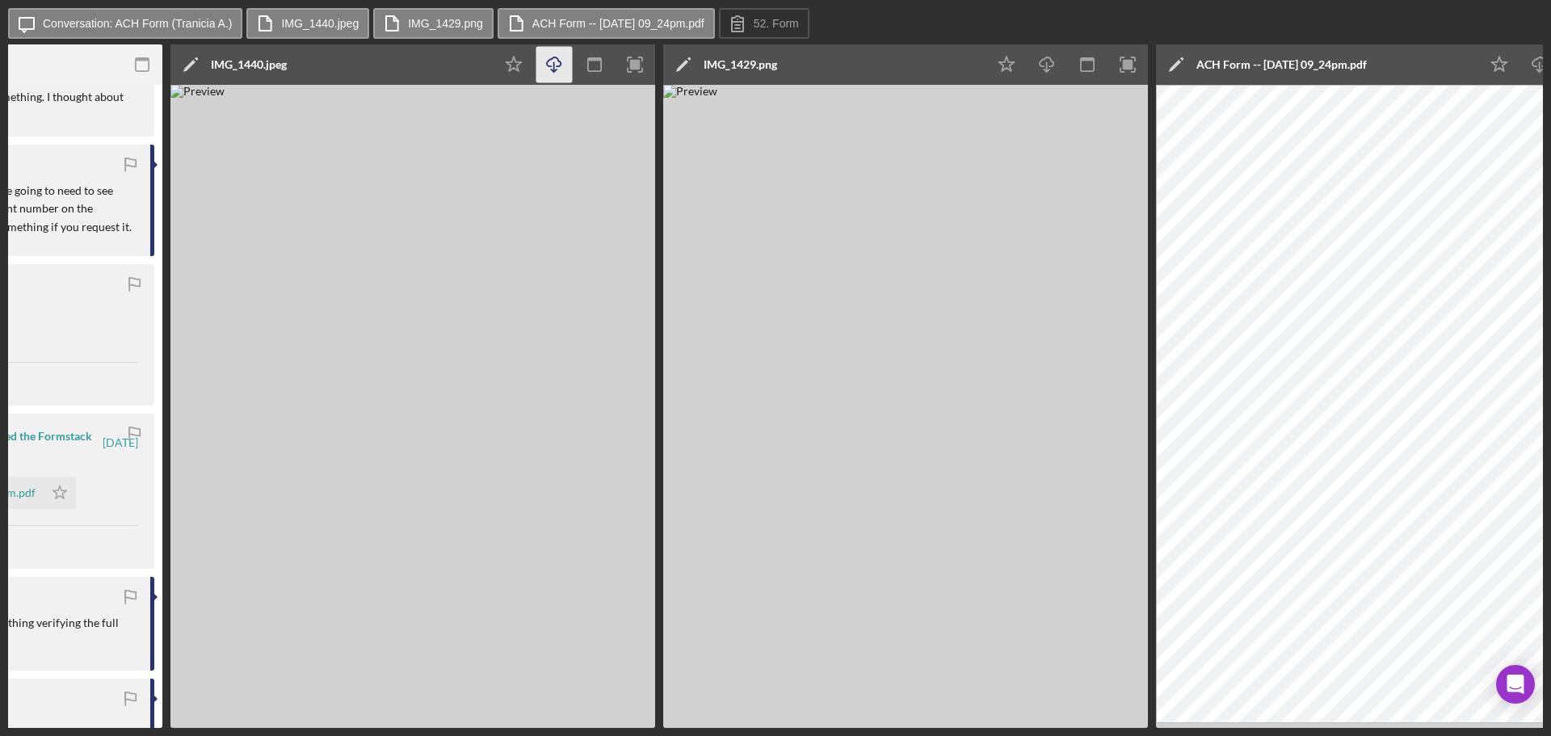
scroll to position [0, 217]
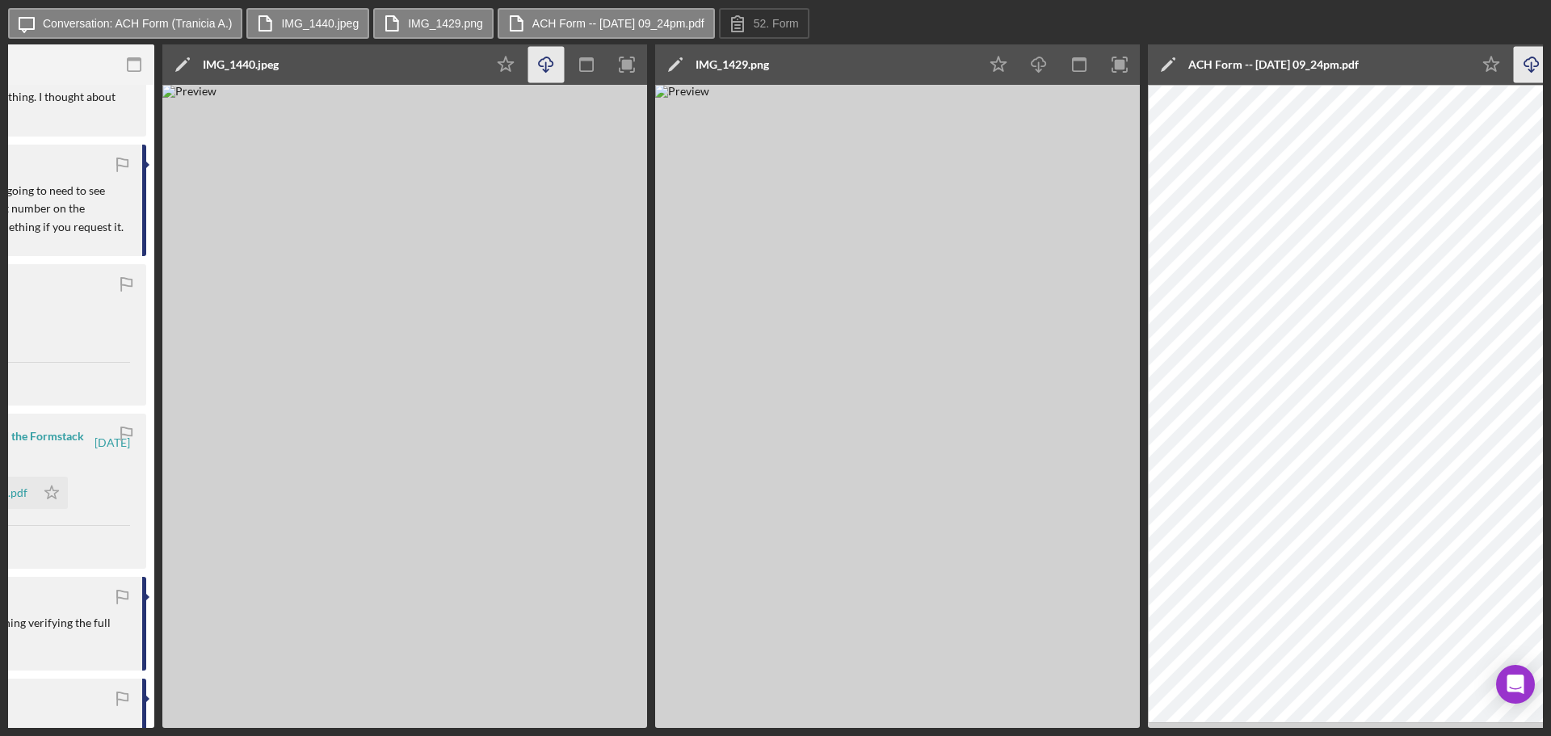
click at [1531, 61] on icon "Icon/Download" at bounding box center [1532, 65] width 36 height 36
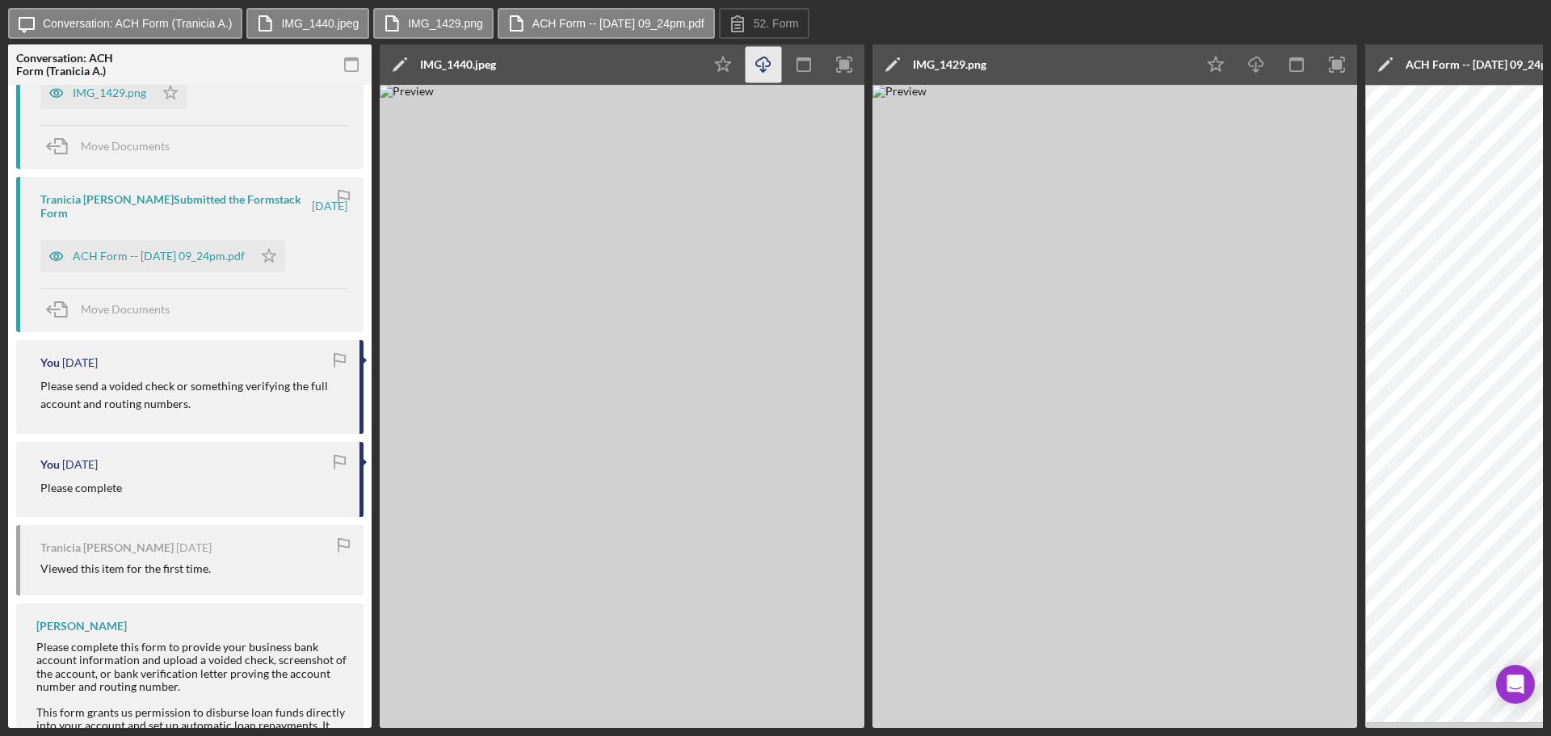
scroll to position [565, 0]
